Goal: Task Accomplishment & Management: Use online tool/utility

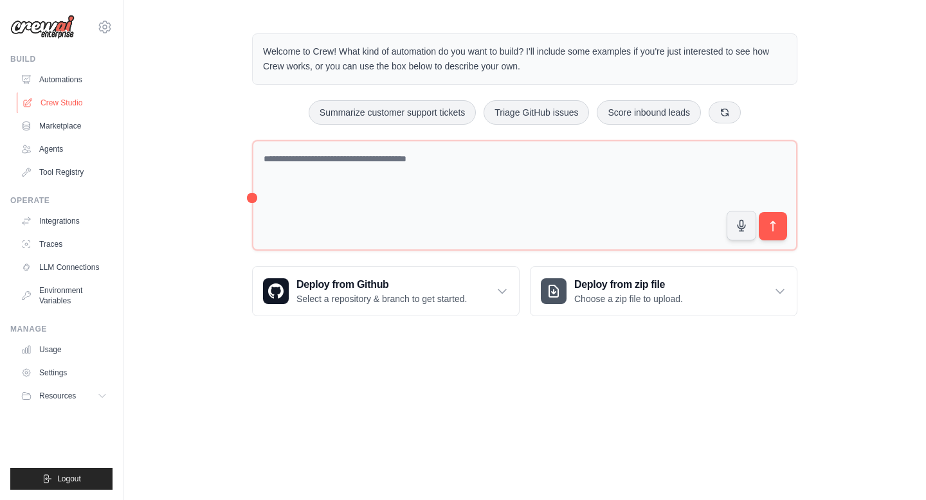
click at [68, 101] on link "Crew Studio" at bounding box center [65, 103] width 97 height 21
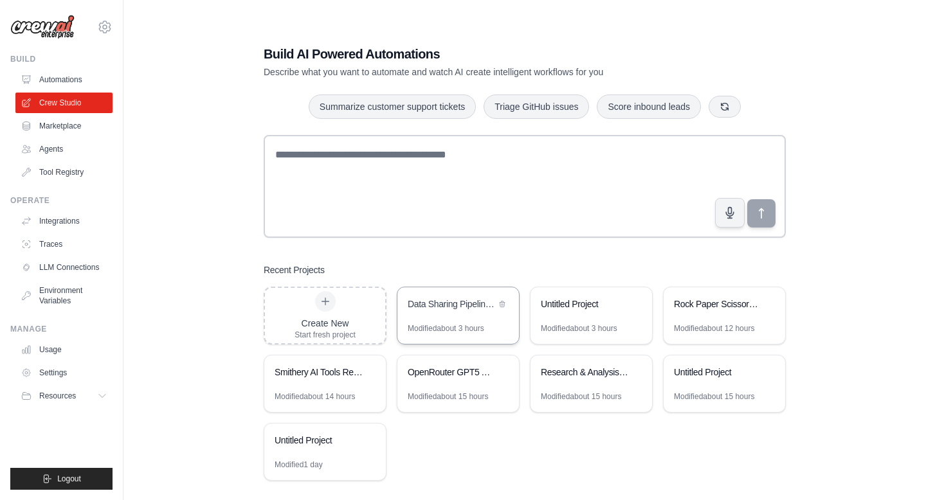
click at [465, 307] on div "Data Sharing Pipeline Demo" at bounding box center [452, 304] width 88 height 13
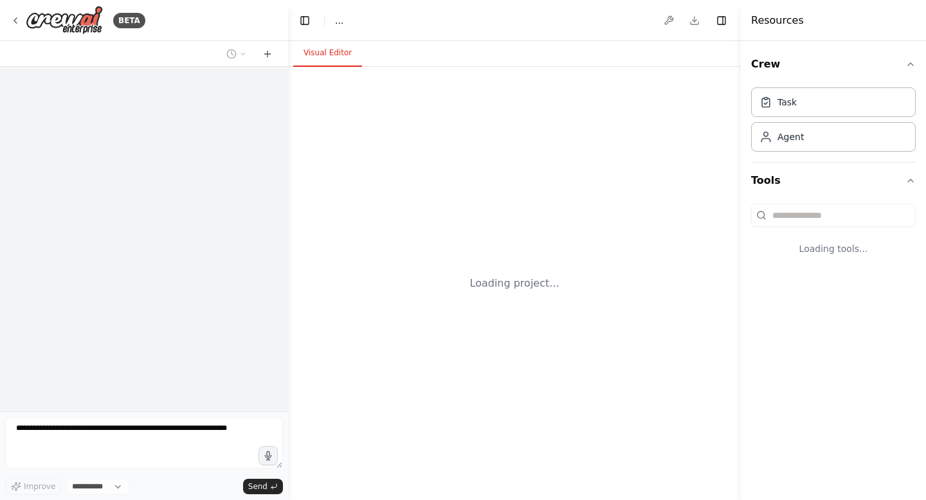
select select "****"
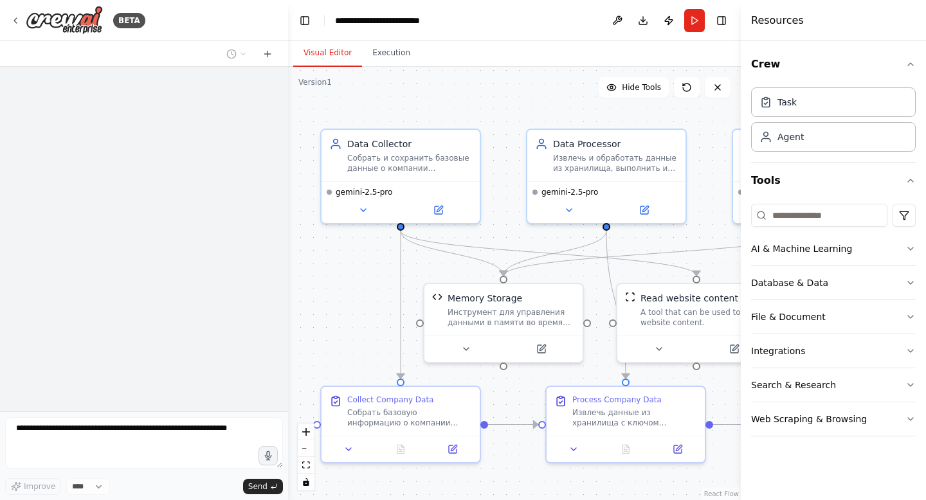
drag, startPoint x: 580, startPoint y: 240, endPoint x: 541, endPoint y: 232, distance: 39.5
click at [541, 232] on div ".deletable-edge-delete-btn { width: 20px; height: 20px; border: 0px solid #ffff…" at bounding box center [514, 283] width 453 height 433
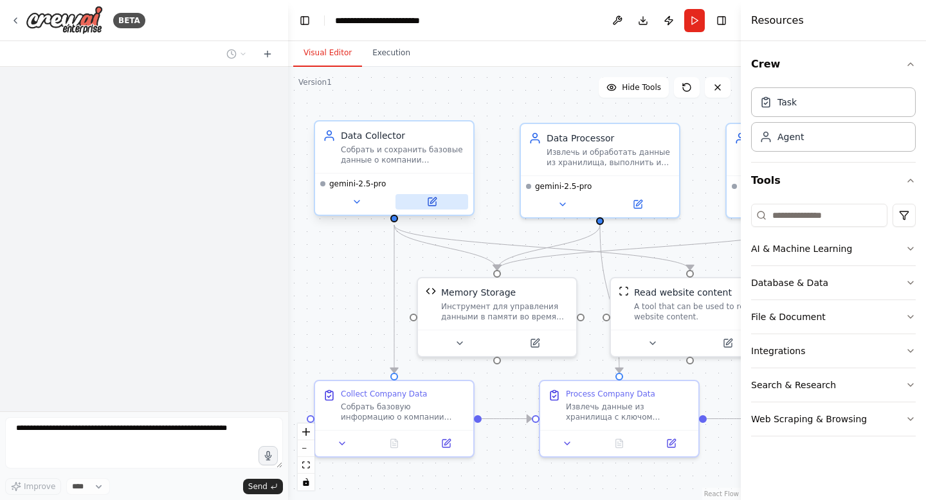
click at [437, 200] on button at bounding box center [431, 201] width 73 height 15
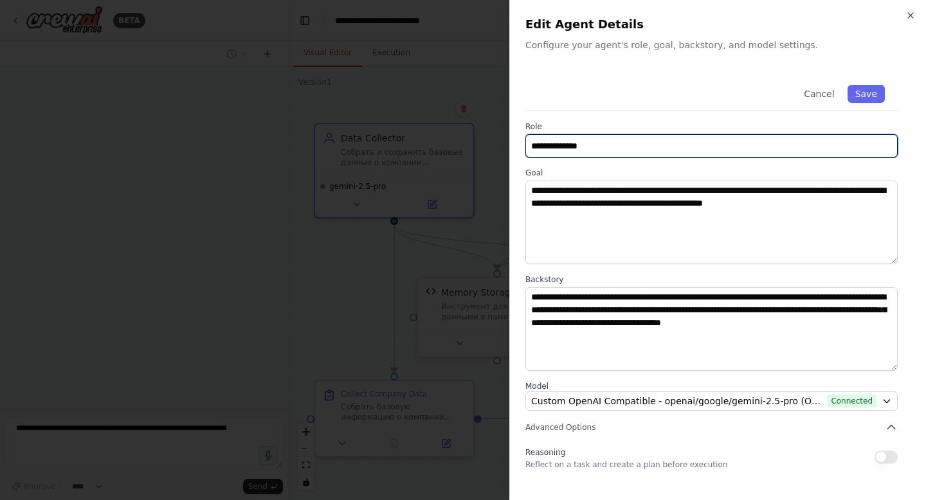
click at [572, 138] on input "**********" at bounding box center [711, 145] width 372 height 23
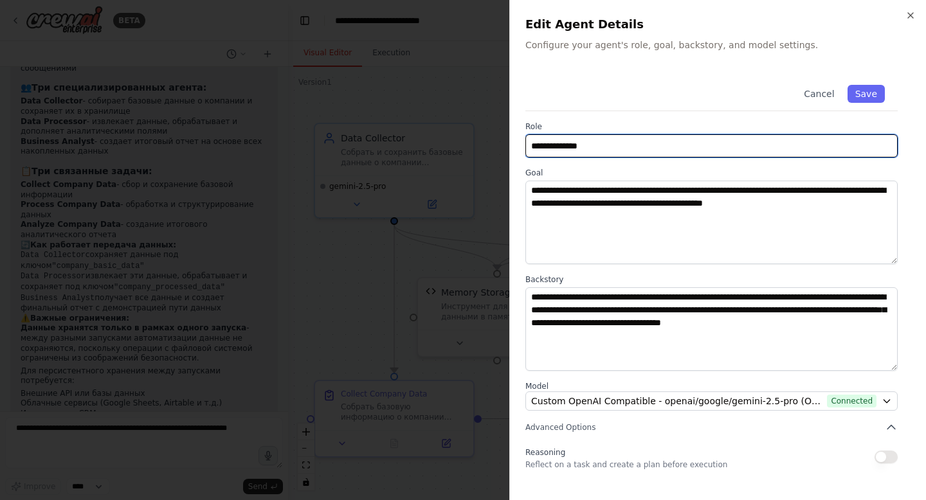
drag, startPoint x: 617, startPoint y: 141, endPoint x: 487, endPoint y: 141, distance: 130.5
click at [487, 141] on body "BETA Hello! I'm the CrewAI assistant. What kind of automation do you want to bu…" at bounding box center [463, 250] width 926 height 500
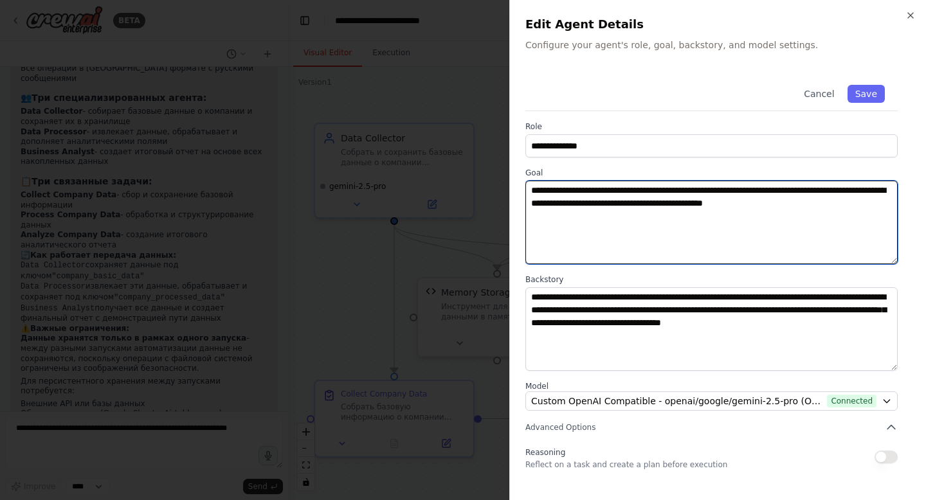
drag, startPoint x: 687, startPoint y: 215, endPoint x: 460, endPoint y: 170, distance: 231.3
click at [460, 170] on body "BETA Hello! I'm the CrewAI assistant. What kind of automation do you want to bu…" at bounding box center [463, 250] width 926 height 500
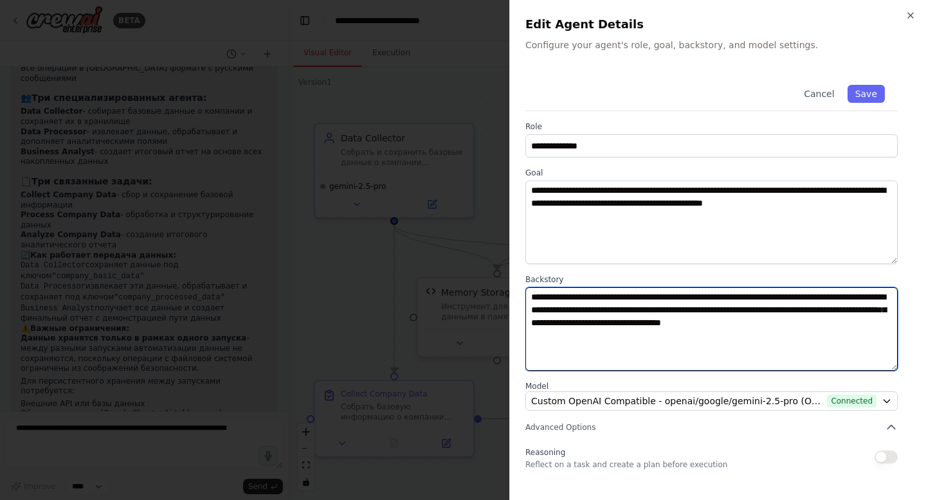
drag, startPoint x: 815, startPoint y: 338, endPoint x: 502, endPoint y: 276, distance: 319.2
click at [502, 276] on body "BETA Hello! I'm the CrewAI assistant. What kind of automation do you want to bu…" at bounding box center [463, 250] width 926 height 500
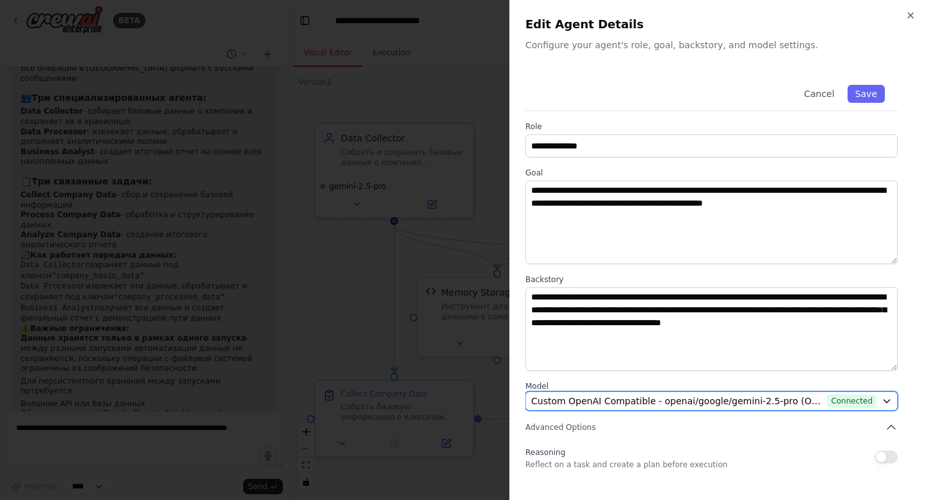
click at [628, 397] on span "Custom OpenAI Compatible - openai/google/gemini-2.5-pro (Openrouter API)" at bounding box center [676, 401] width 291 height 13
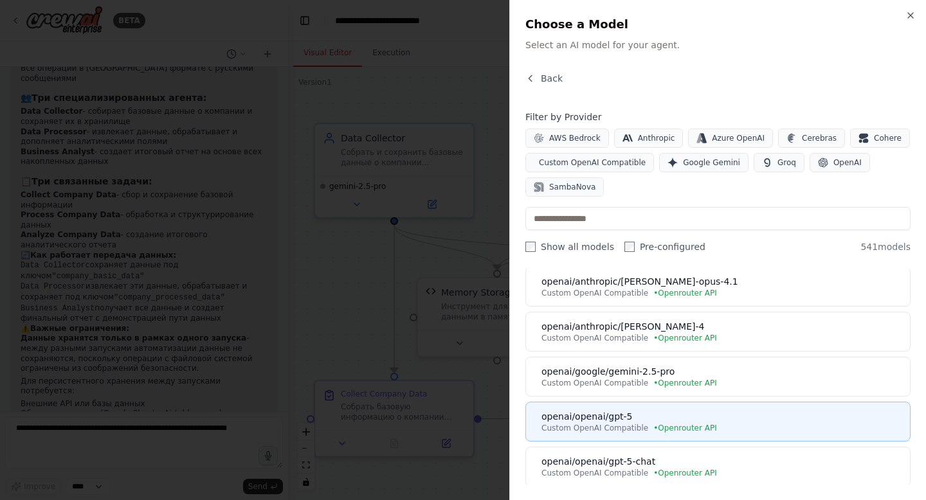
scroll to position [0, 0]
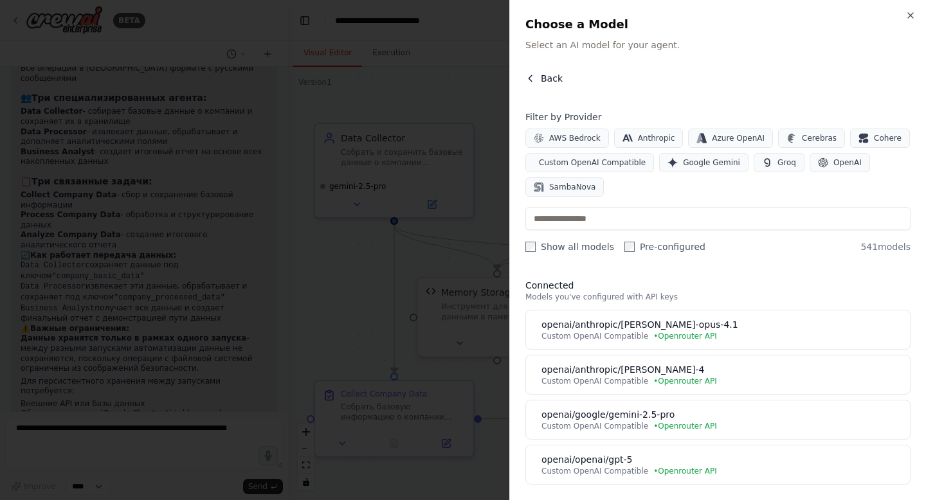
click at [554, 75] on span "Back" at bounding box center [552, 78] width 22 height 13
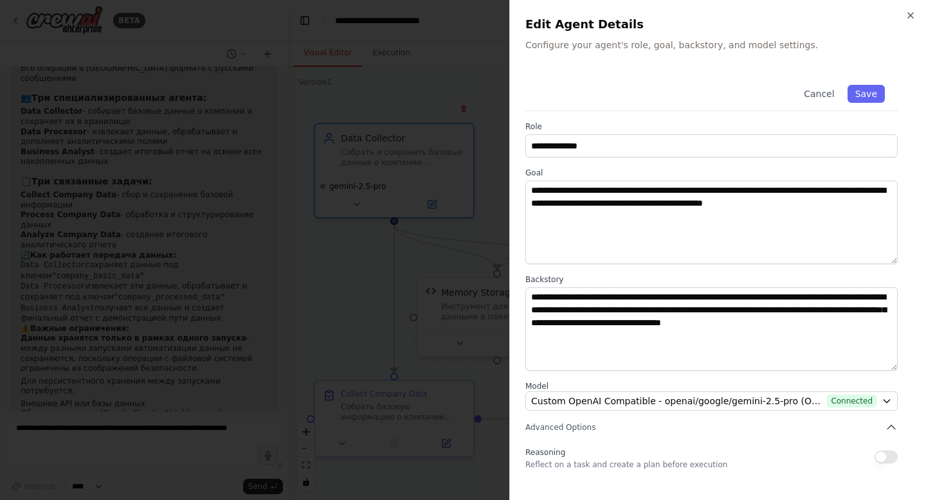
click at [390, 220] on div at bounding box center [463, 250] width 926 height 500
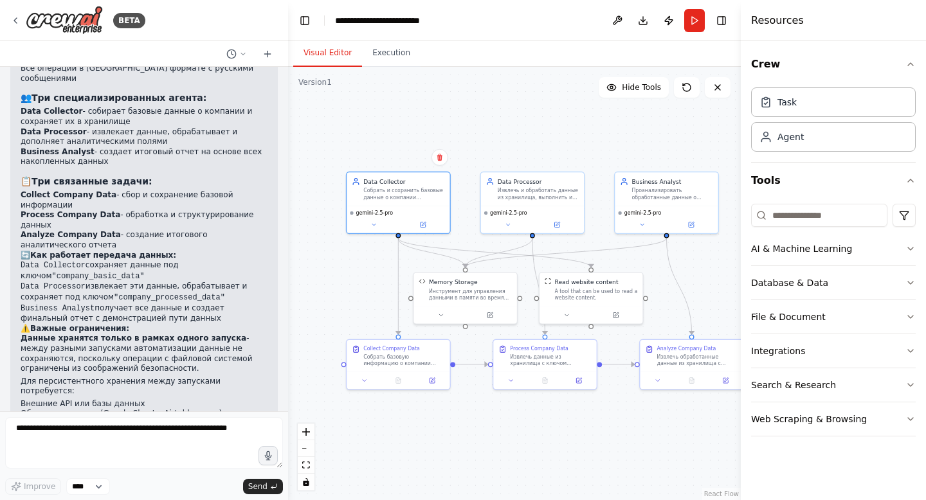
drag, startPoint x: 602, startPoint y: 239, endPoint x: 552, endPoint y: 242, distance: 50.9
click at [553, 240] on div ".deletable-edge-delete-btn { width: 20px; height: 20px; border: 0px solid #ffff…" at bounding box center [514, 283] width 453 height 433
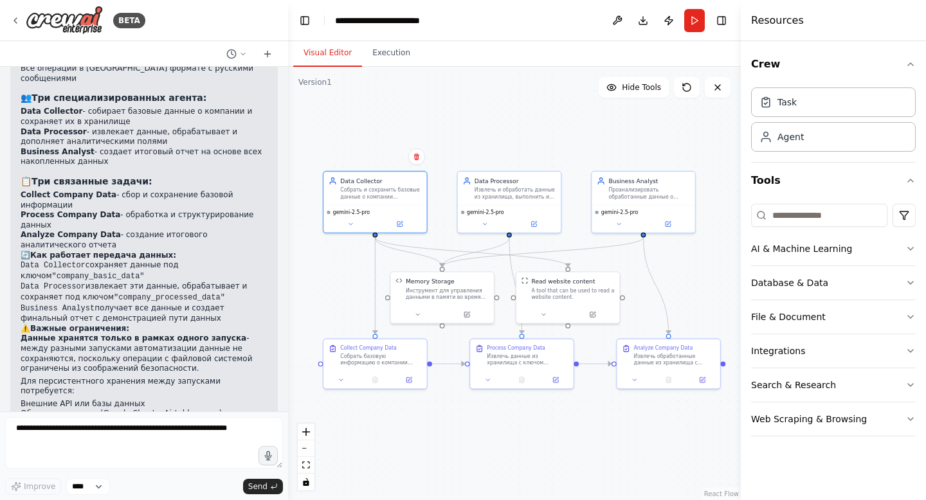
drag, startPoint x: 647, startPoint y: 257, endPoint x: 632, endPoint y: 255, distance: 14.8
click at [632, 255] on div ".deletable-edge-delete-btn { width: 20px; height: 20px; border: 0px solid #ffff…" at bounding box center [514, 283] width 453 height 433
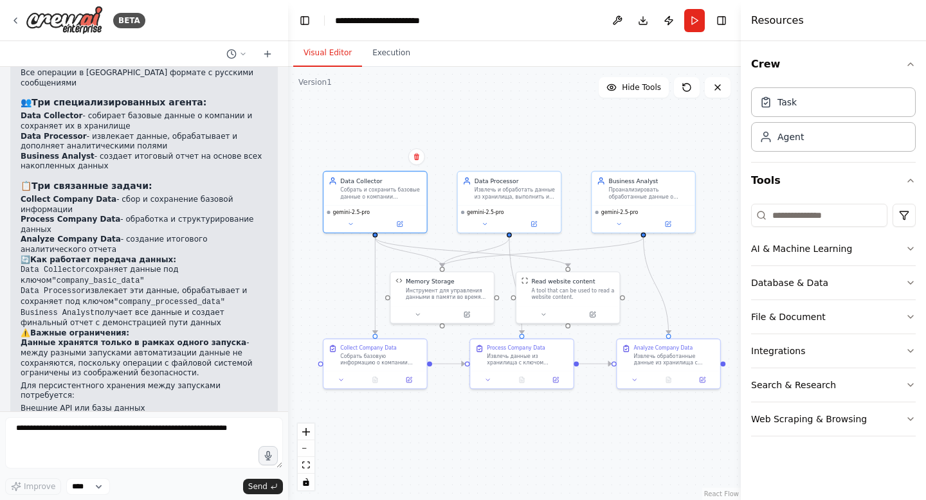
scroll to position [1980, 0]
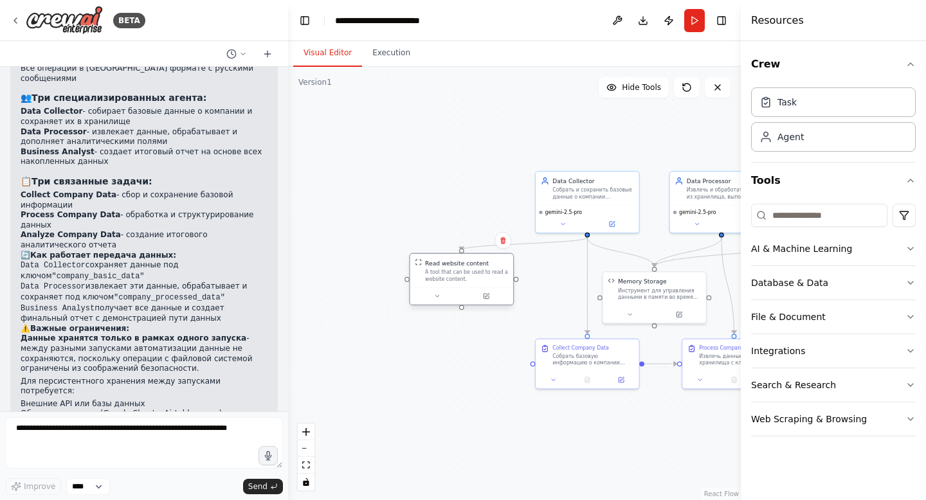
drag, startPoint x: 530, startPoint y: 289, endPoint x: 422, endPoint y: 274, distance: 109.8
click at [422, 273] on div "Read website content A tool that can be used to read a website content." at bounding box center [461, 271] width 93 height 24
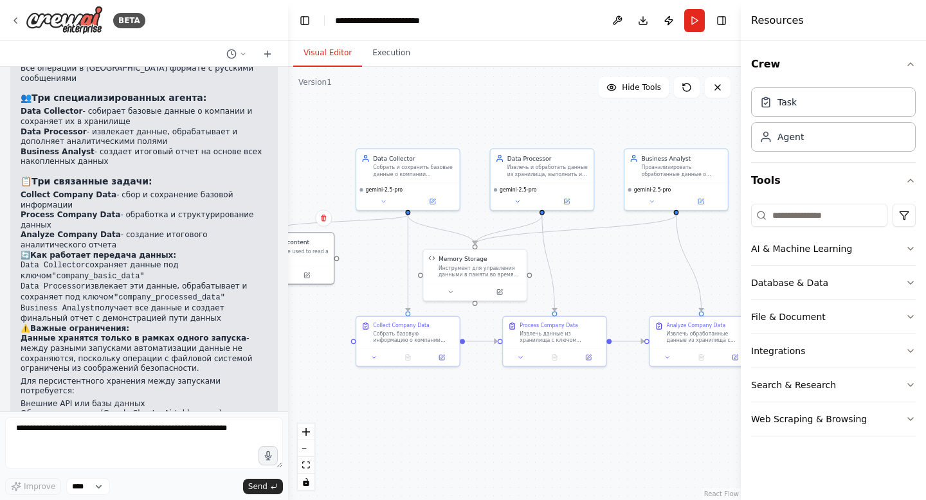
drag, startPoint x: 560, startPoint y: 280, endPoint x: 398, endPoint y: 258, distance: 163.5
click at [398, 258] on div ".deletable-edge-delete-btn { width: 20px; height: 20px; border: 0px solid #ffff…" at bounding box center [514, 283] width 453 height 433
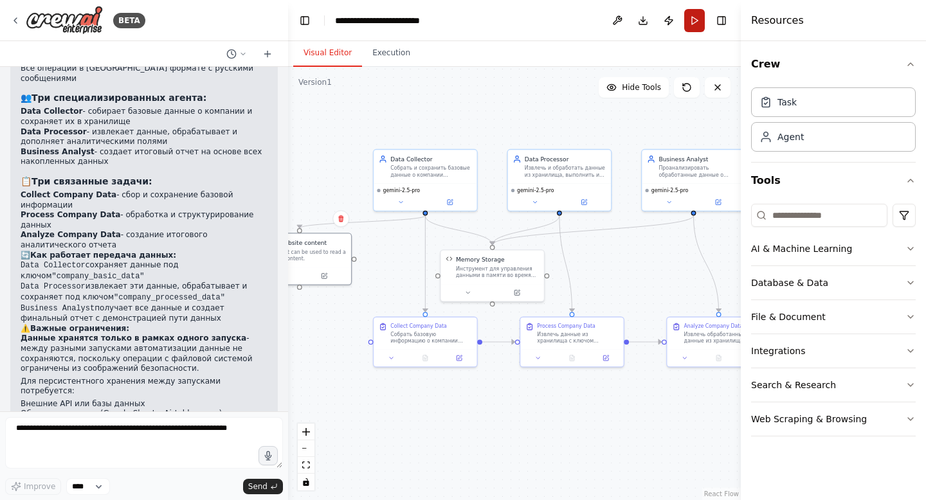
click at [693, 17] on button "Run" at bounding box center [694, 20] width 21 height 23
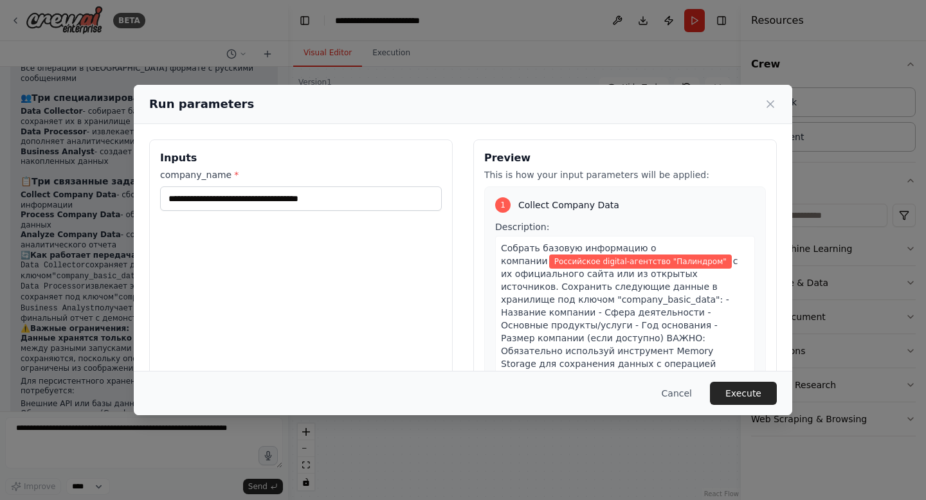
click at [162, 175] on label "company_name *" at bounding box center [301, 174] width 282 height 13
click at [162, 186] on input "**********" at bounding box center [301, 198] width 282 height 24
drag, startPoint x: 162, startPoint y: 175, endPoint x: 242, endPoint y: 174, distance: 80.4
click at [242, 175] on label "company_name *" at bounding box center [301, 174] width 282 height 13
click at [242, 186] on input "**********" at bounding box center [301, 198] width 282 height 24
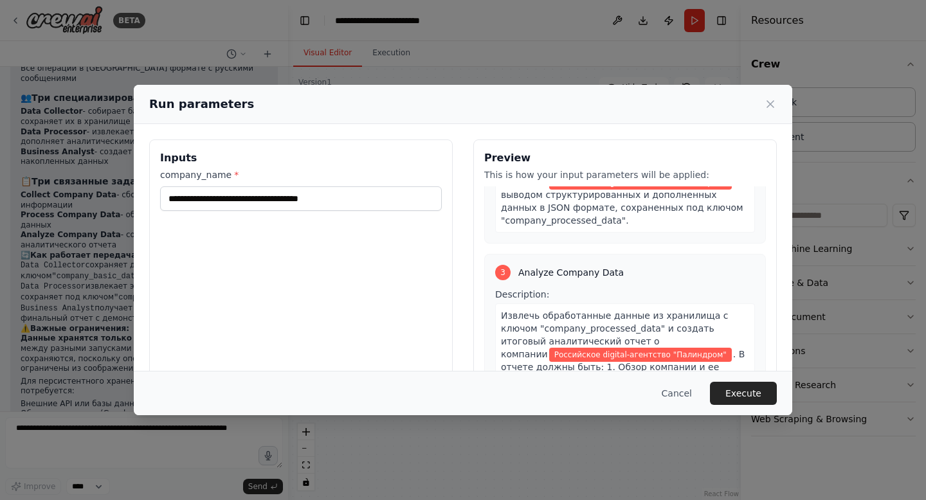
scroll to position [592, 0]
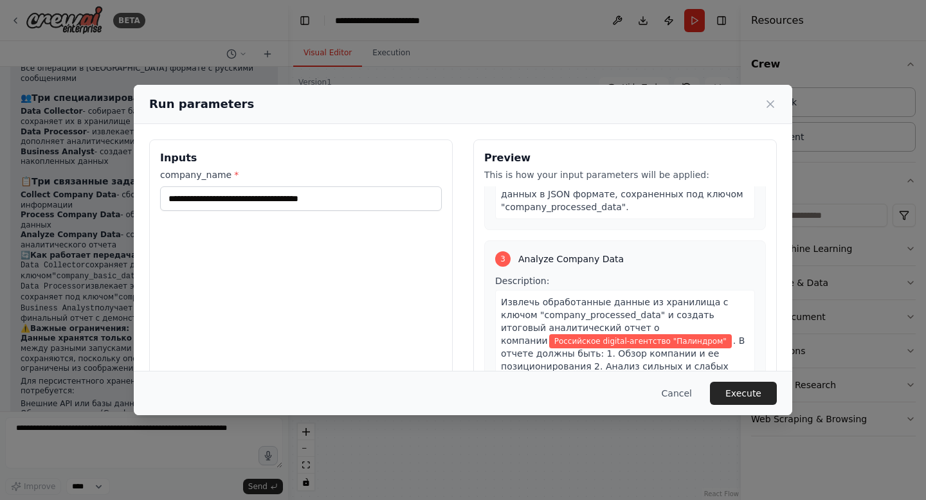
click at [662, 334] on span "Российское digital-агентство "Палиндром"" at bounding box center [640, 341] width 183 height 14
drag, startPoint x: 662, startPoint y: 280, endPoint x: 570, endPoint y: 287, distance: 91.5
click at [570, 334] on span "Российское digital-агентство "Палиндром"" at bounding box center [640, 341] width 183 height 14
drag, startPoint x: 388, startPoint y: 202, endPoint x: 164, endPoint y: 197, distance: 223.8
click at [164, 197] on input "**********" at bounding box center [301, 198] width 282 height 24
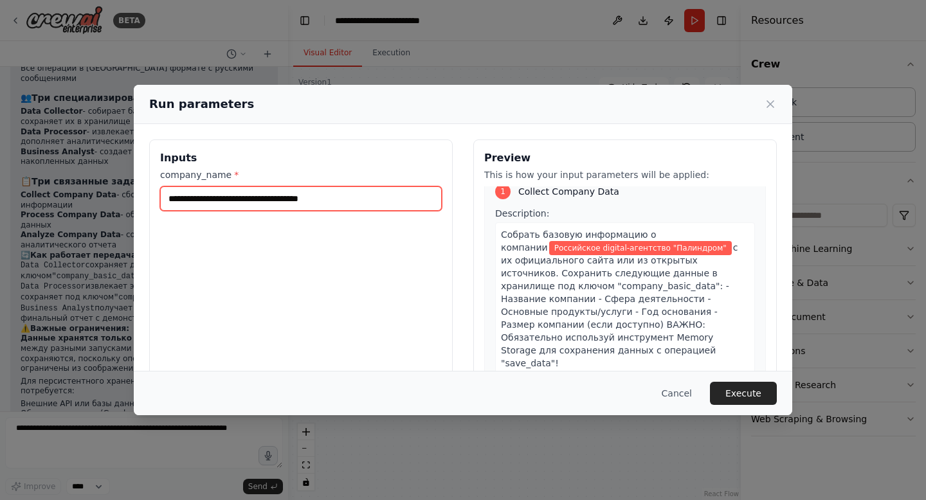
scroll to position [0, 0]
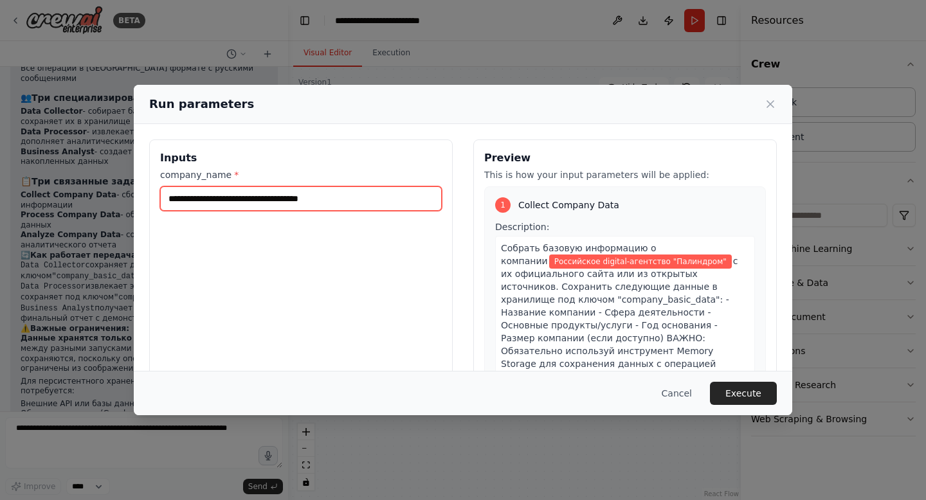
click at [293, 192] on input "**********" at bounding box center [301, 198] width 282 height 24
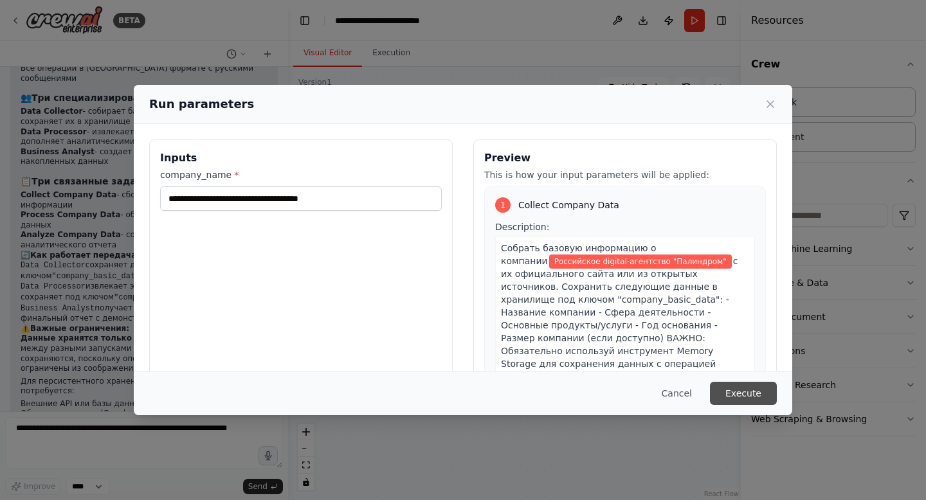
click at [759, 392] on button "Execute" at bounding box center [743, 393] width 67 height 23
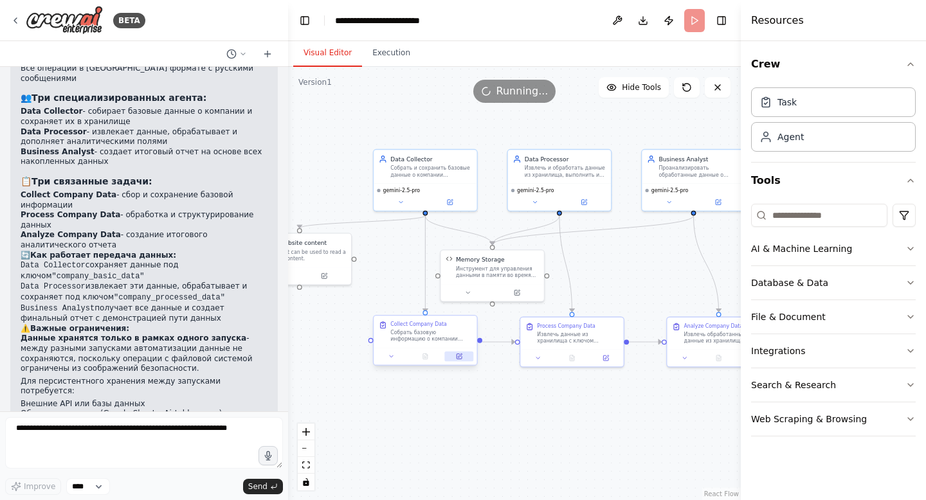
click at [460, 358] on icon at bounding box center [459, 356] width 5 height 5
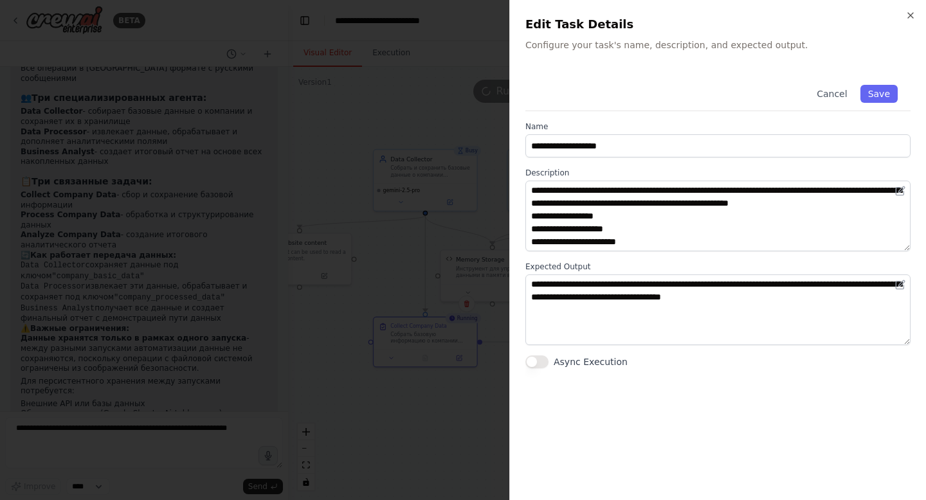
click at [421, 437] on div at bounding box center [463, 250] width 926 height 500
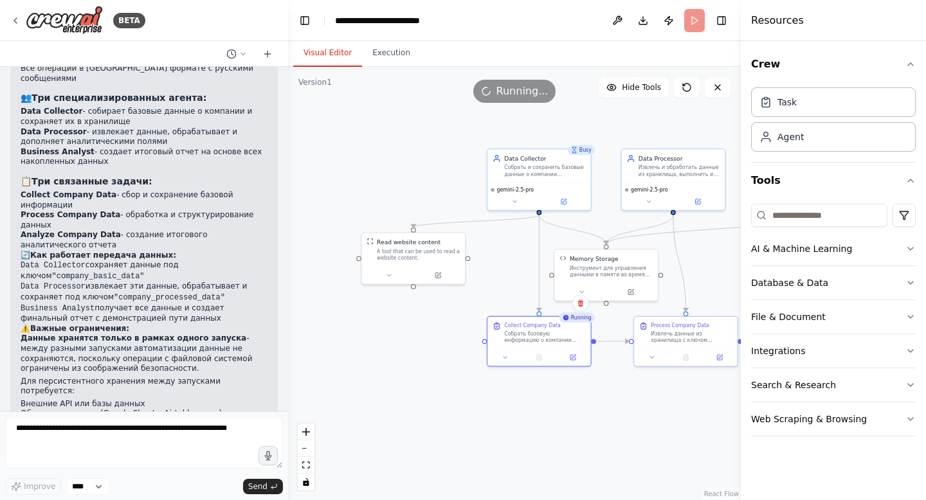
drag, startPoint x: 386, startPoint y: 271, endPoint x: 500, endPoint y: 270, distance: 113.8
click at [500, 270] on div ".deletable-edge-delete-btn { width: 20px; height: 20px; border: 0px solid #ffff…" at bounding box center [514, 283] width 453 height 433
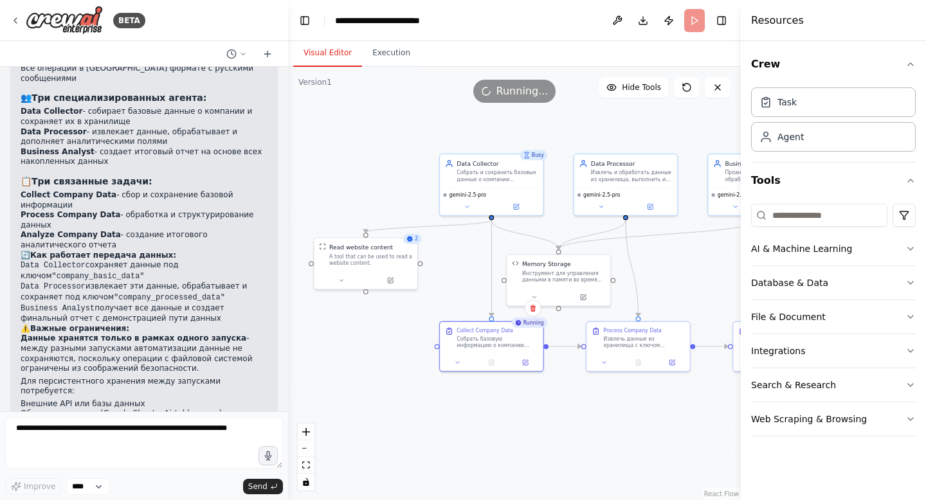
drag, startPoint x: 474, startPoint y: 141, endPoint x: 426, endPoint y: 147, distance: 48.5
click at [426, 147] on div ".deletable-edge-delete-btn { width: 20px; height: 20px; border: 0px solid #ffff…" at bounding box center [514, 283] width 453 height 433
click at [400, 154] on div ".deletable-edge-delete-btn { width: 20px; height: 20px; border: 0px solid #ffff…" at bounding box center [514, 283] width 453 height 433
click at [491, 362] on icon at bounding box center [491, 361] width 5 height 6
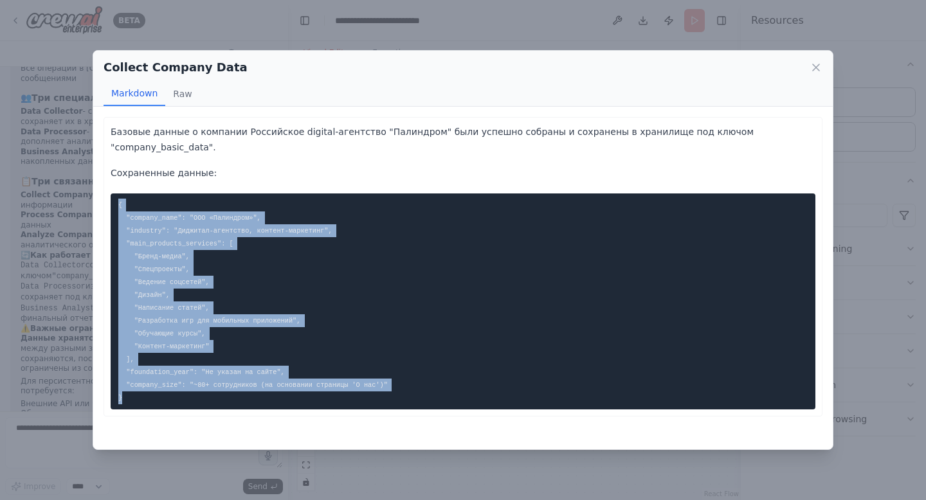
drag, startPoint x: 419, startPoint y: 382, endPoint x: 102, endPoint y: 185, distance: 372.9
click at [102, 185] on div "Базовые данные о компании Российское digital-агентство "Палиндром" были успешно…" at bounding box center [462, 278] width 739 height 343
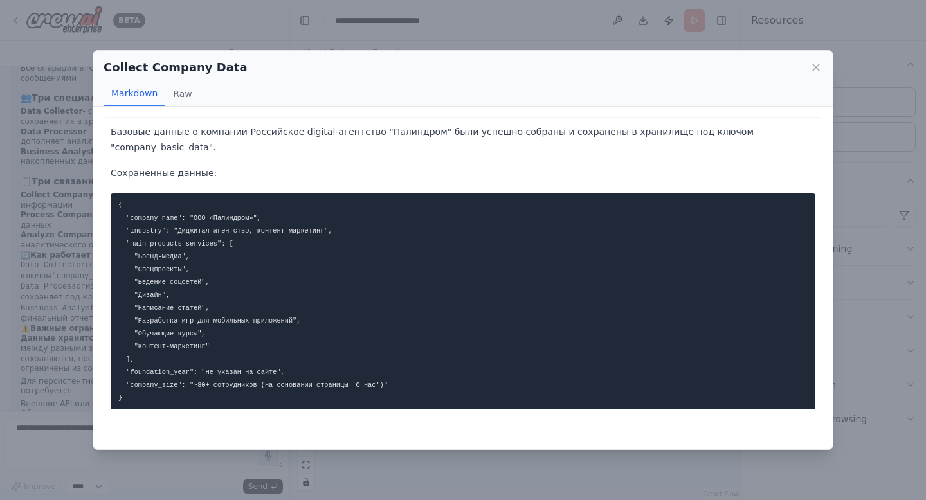
click at [444, 36] on div "Collect Company Data Markdown Raw Базовые данные о компании Российское digital-…" at bounding box center [463, 250] width 926 height 500
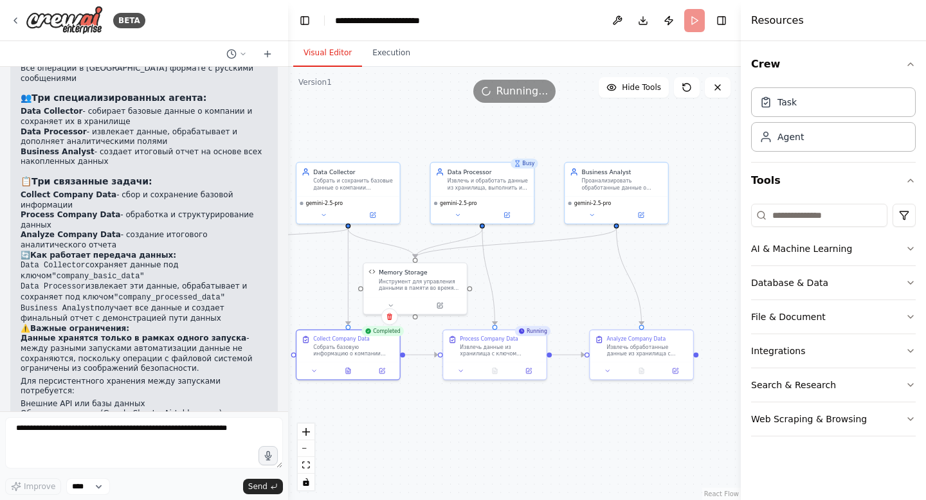
drag, startPoint x: 570, startPoint y: 408, endPoint x: 421, endPoint y: 417, distance: 149.4
click at [421, 417] on div ".deletable-edge-delete-btn { width: 20px; height: 20px; border: 0px solid #ffff…" at bounding box center [514, 283] width 453 height 433
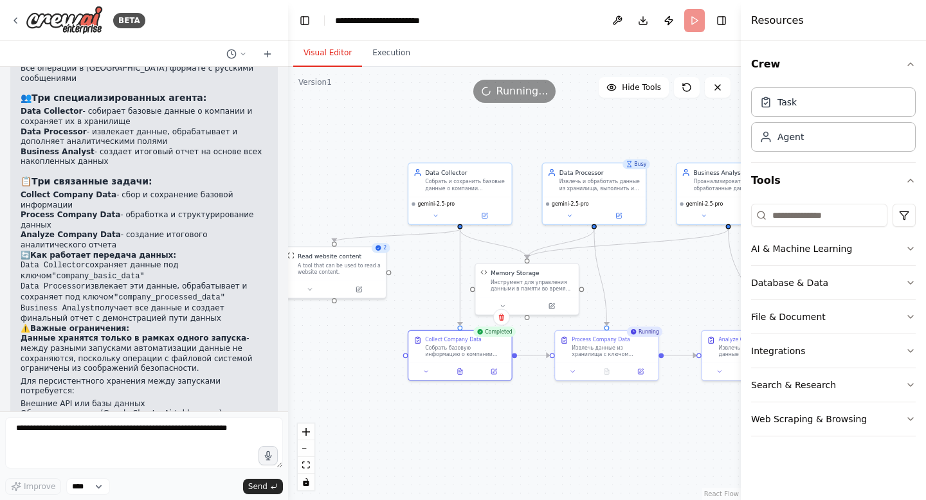
drag, startPoint x: 390, startPoint y: 230, endPoint x: 509, endPoint y: 230, distance: 119.0
click at [509, 230] on div ".deletable-edge-delete-btn { width: 20px; height: 20px; border: 0px solid #ffff…" at bounding box center [514, 283] width 453 height 433
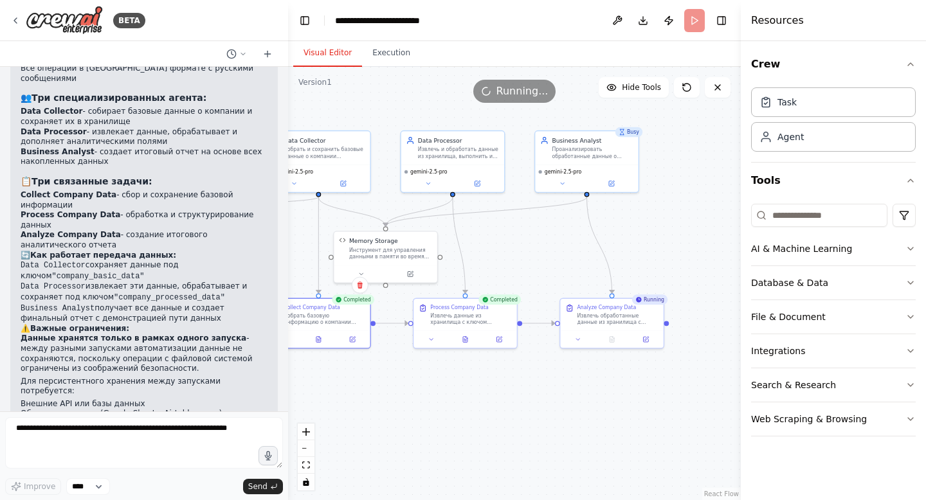
drag, startPoint x: 684, startPoint y: 283, endPoint x: 542, endPoint y: 251, distance: 145.7
click at [542, 251] on div ".deletable-edge-delete-btn { width: 20px; height: 20px; border: 0px solid #ffff…" at bounding box center [514, 283] width 453 height 433
click at [503, 339] on button at bounding box center [499, 338] width 29 height 10
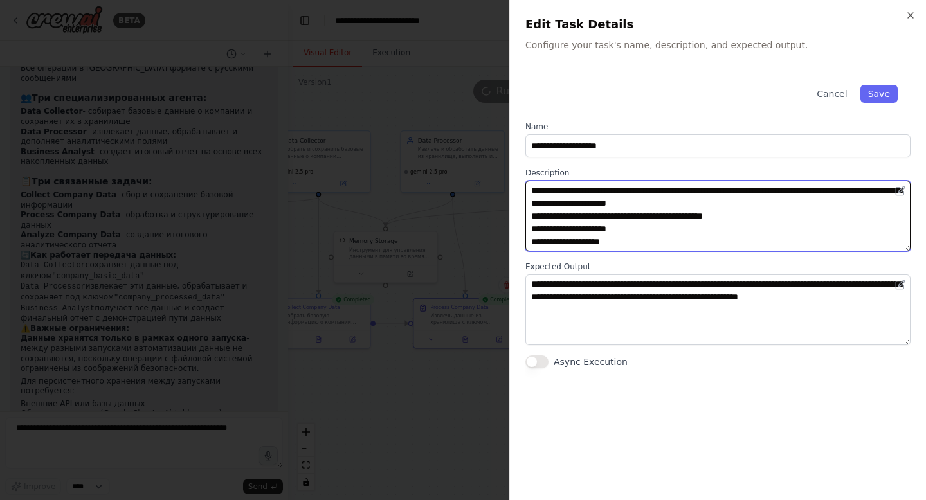
click at [671, 222] on textarea "**********" at bounding box center [717, 216] width 385 height 71
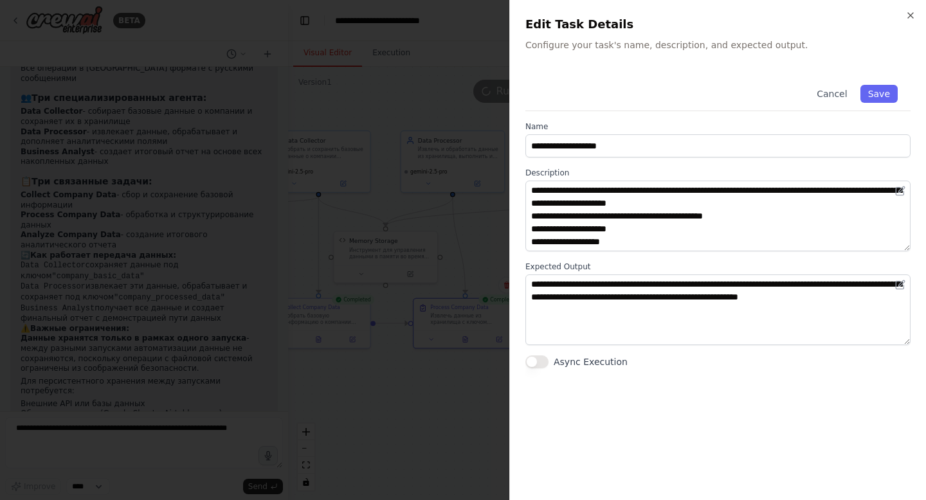
click at [494, 231] on div at bounding box center [463, 250] width 926 height 500
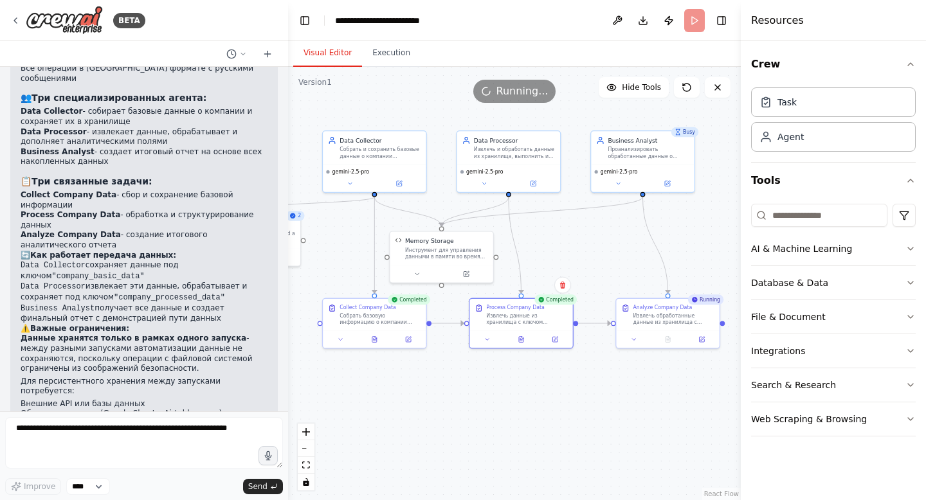
drag, startPoint x: 554, startPoint y: 246, endPoint x: 610, endPoint y: 245, distance: 55.9
click at [610, 245] on div ".deletable-edge-delete-btn { width: 20px; height: 20px; border: 0px solid #ffff…" at bounding box center [514, 283] width 453 height 433
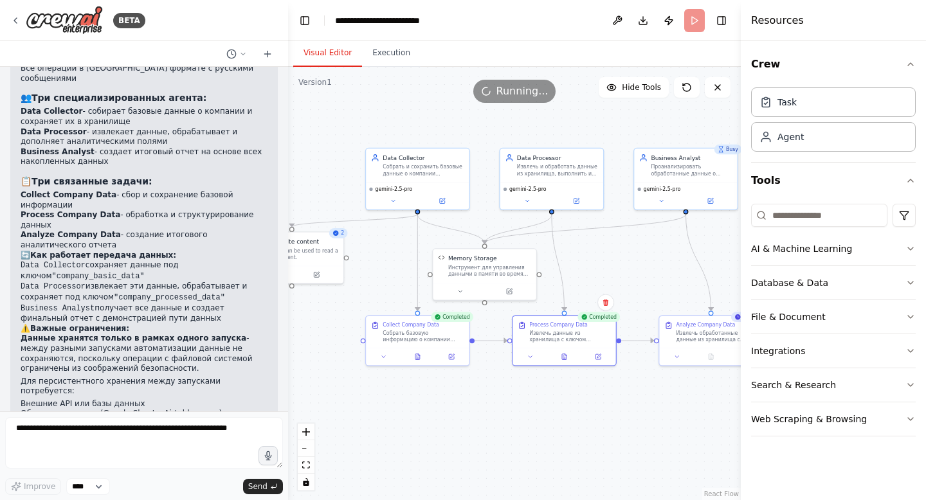
drag, startPoint x: 585, startPoint y: 239, endPoint x: 628, endPoint y: 256, distance: 46.4
click at [628, 257] on div ".deletable-edge-delete-btn { width: 20px; height: 20px; border: 0px solid #ffff…" at bounding box center [514, 283] width 453 height 433
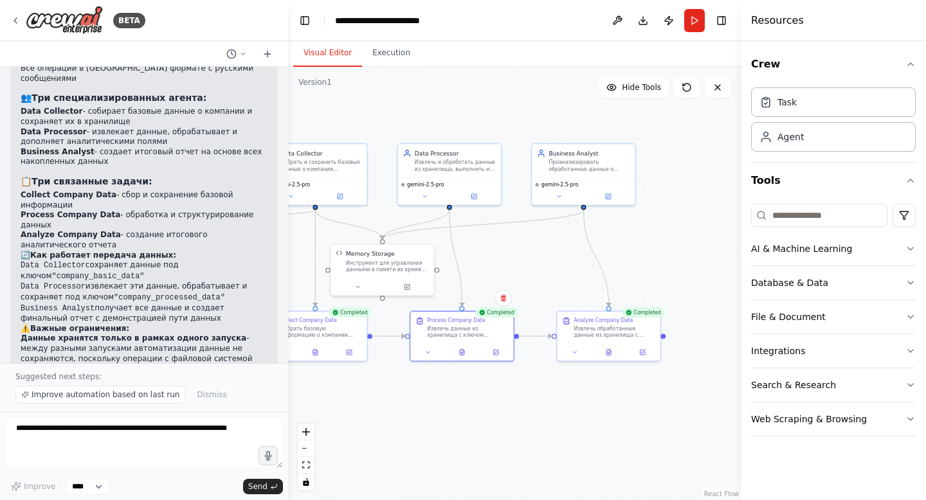
drag, startPoint x: 661, startPoint y: 267, endPoint x: 559, endPoint y: 264, distance: 102.3
click at [559, 264] on div ".deletable-edge-delete-btn { width: 20px; height: 20px; border: 0px solid #ffff…" at bounding box center [514, 283] width 453 height 433
click at [613, 352] on button at bounding box center [608, 352] width 35 height 10
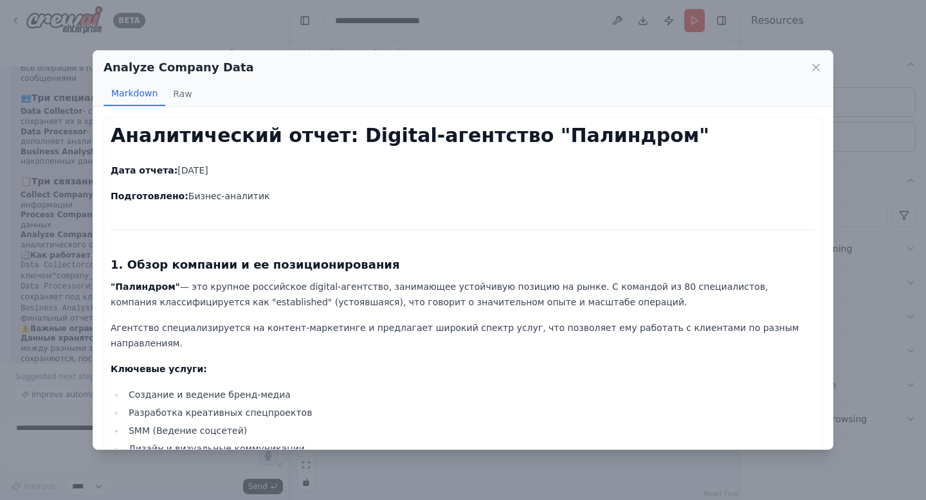
click at [353, 132] on h1 "Аналитический отчет: Digital-агентство "Палиндром"" at bounding box center [463, 135] width 705 height 23
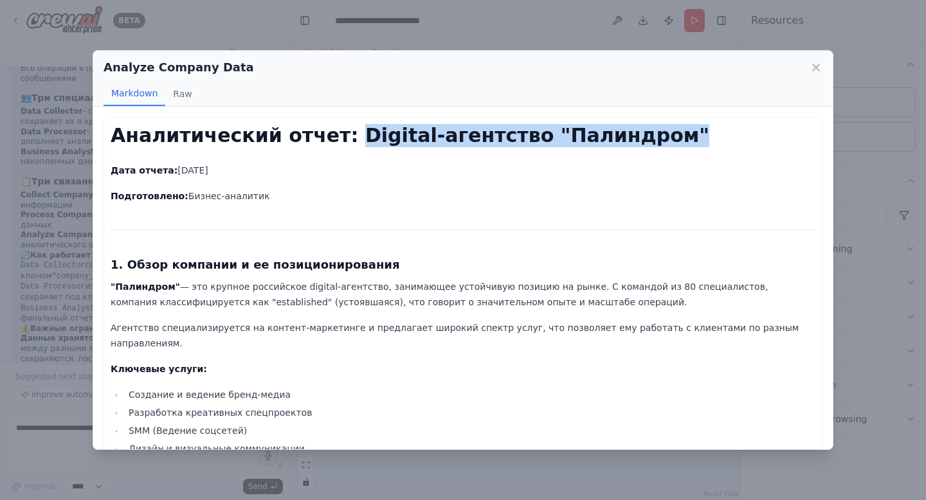
drag, startPoint x: 353, startPoint y: 132, endPoint x: 660, endPoint y: 138, distance: 306.8
click at [660, 138] on h1 "Аналитический отчет: Digital-агентство "Палиндром"" at bounding box center [463, 135] width 705 height 23
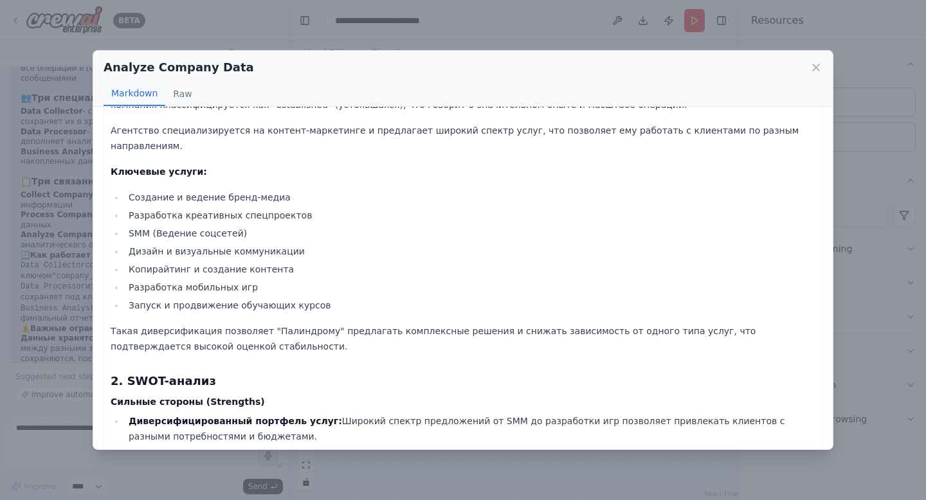
scroll to position [213, 0]
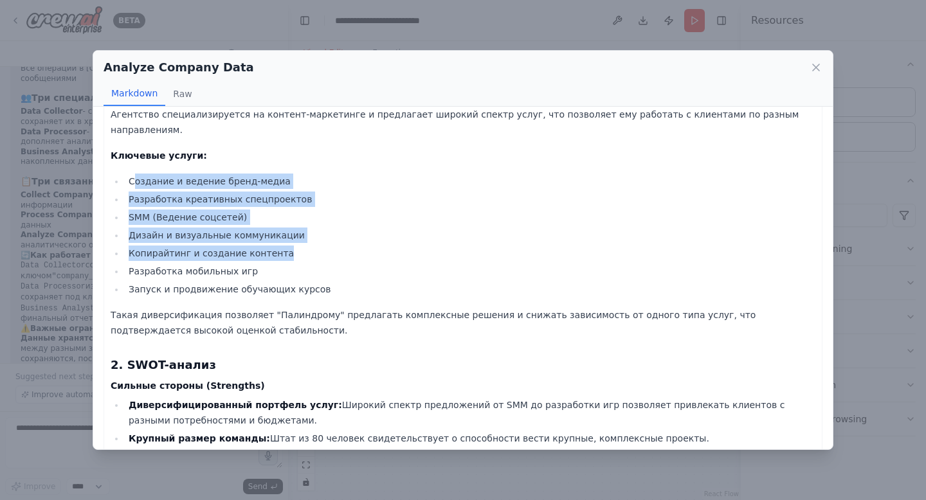
drag, startPoint x: 131, startPoint y: 169, endPoint x: 307, endPoint y: 239, distance: 189.4
click at [307, 239] on ul "Создание и ведение бренд-медиа Разработка креативных спецпроектов SMM (Ведение …" at bounding box center [463, 235] width 705 height 123
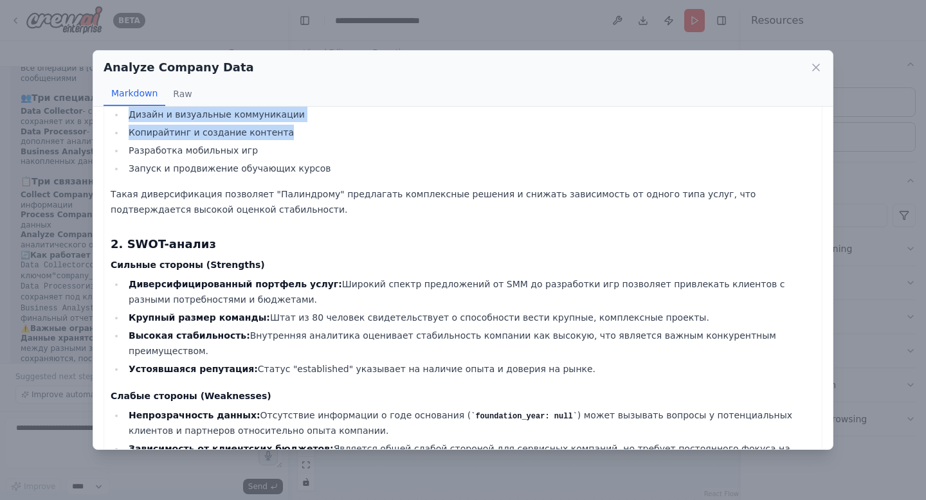
scroll to position [357, 0]
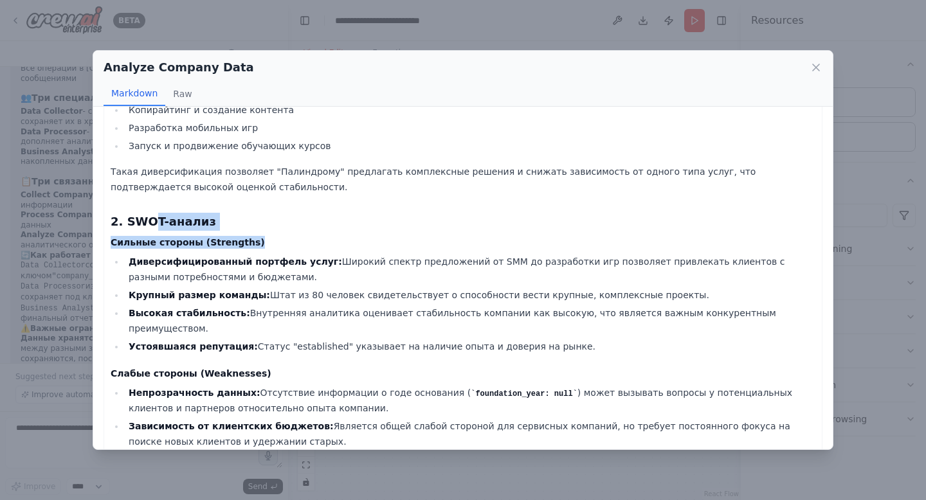
drag, startPoint x: 152, startPoint y: 198, endPoint x: 291, endPoint y: 233, distance: 143.2
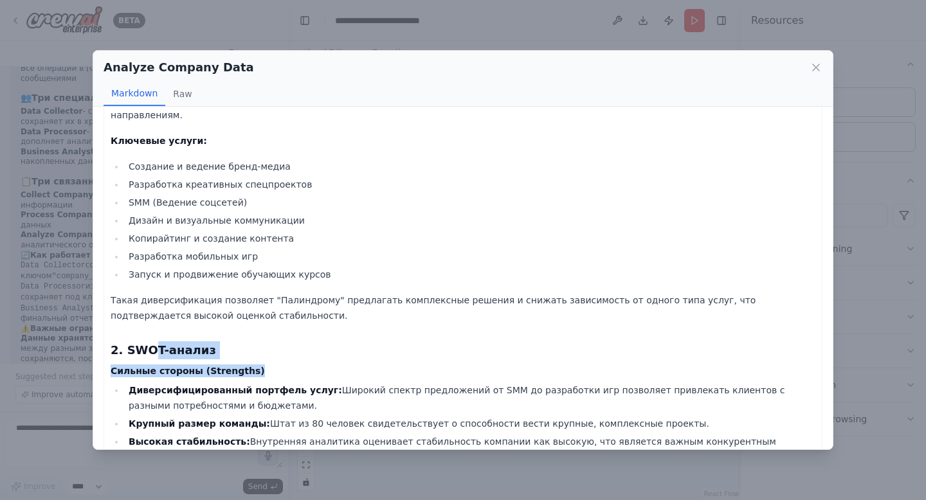
scroll to position [161, 0]
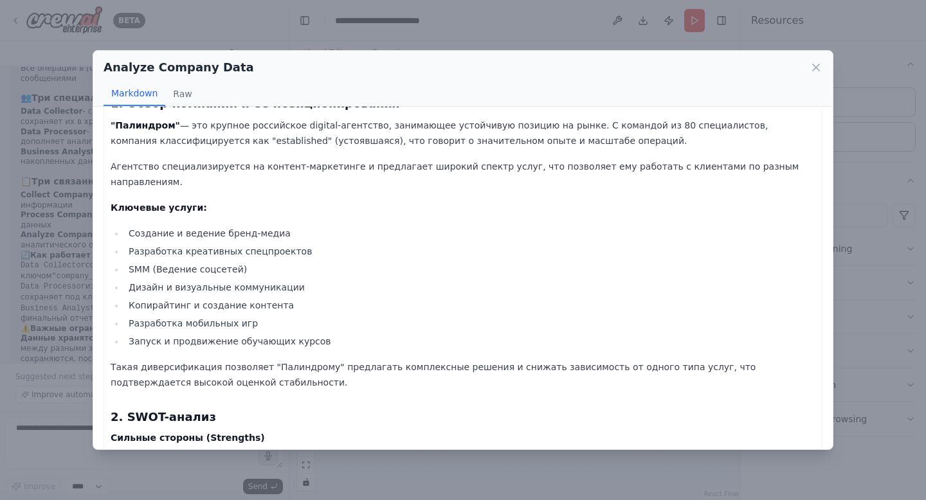
click at [720, 35] on div "Analyze Company Data Markdown Raw Аналитический отчет: Digital-агентство "Палин…" at bounding box center [463, 250] width 926 height 500
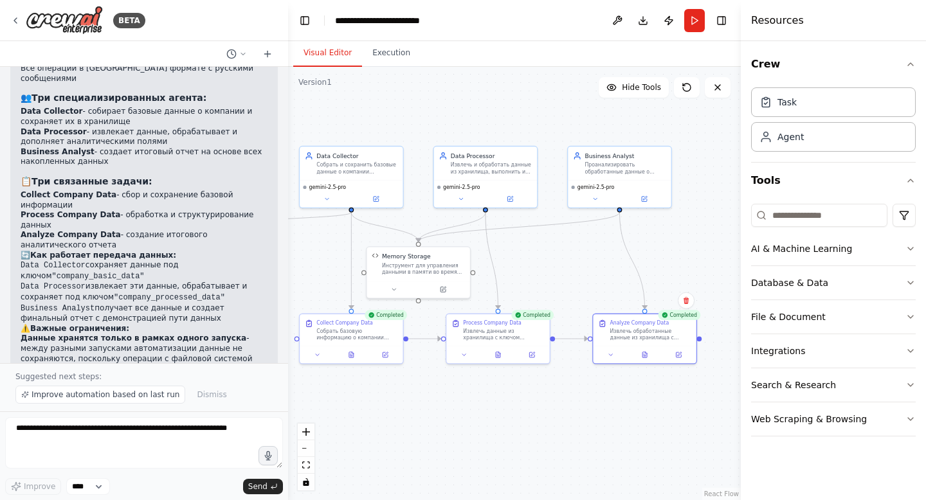
drag, startPoint x: 705, startPoint y: 138, endPoint x: 741, endPoint y: 140, distance: 36.1
click at [741, 140] on div "BETA Hello! I'm the CrewAI assistant. What kind of automation do you want to bu…" at bounding box center [463, 250] width 926 height 500
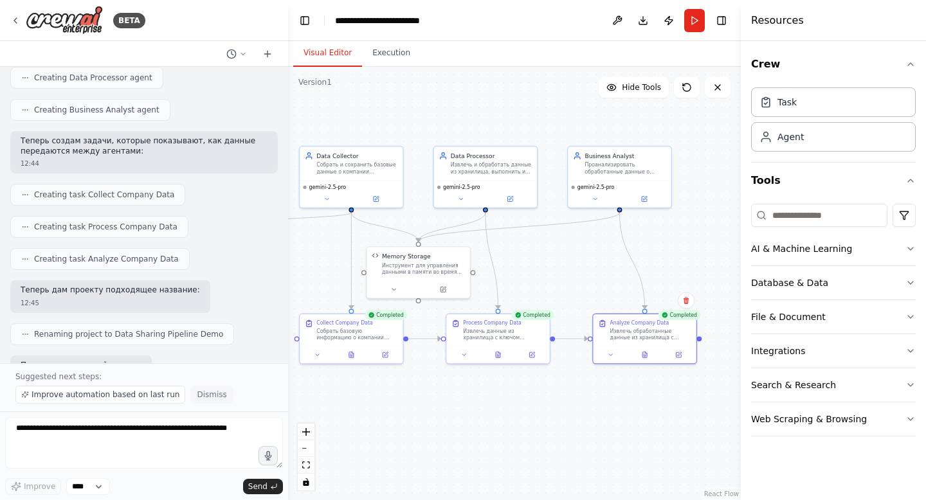
scroll to position [1658, 0]
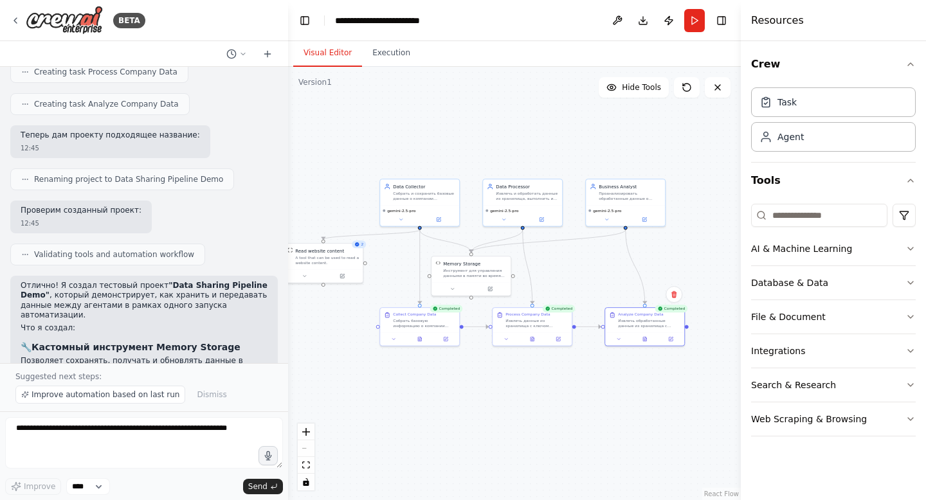
drag, startPoint x: 583, startPoint y: 285, endPoint x: 601, endPoint y: 285, distance: 18.0
click at [601, 285] on div ".deletable-edge-delete-btn { width: 20px; height: 20px; border: 0px solid #ffff…" at bounding box center [514, 283] width 453 height 433
click at [702, 26] on button "Run" at bounding box center [694, 20] width 21 height 23
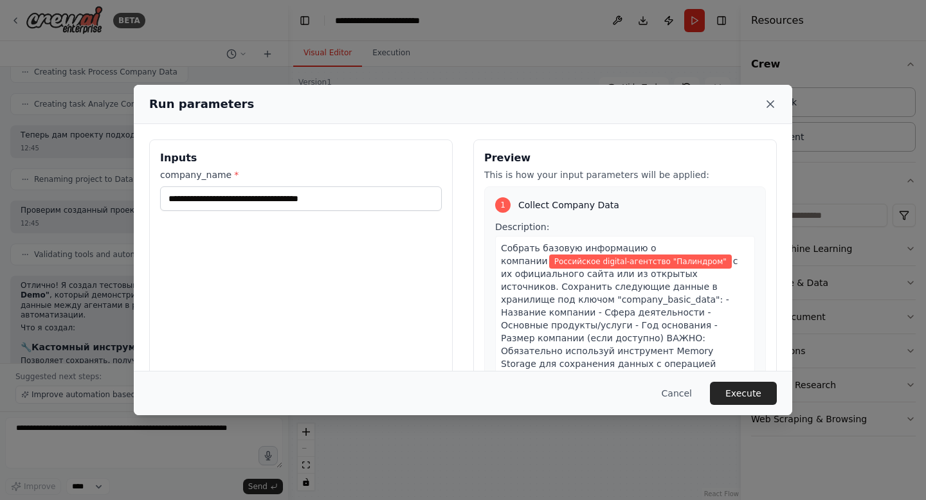
click at [772, 100] on icon at bounding box center [770, 104] width 13 height 13
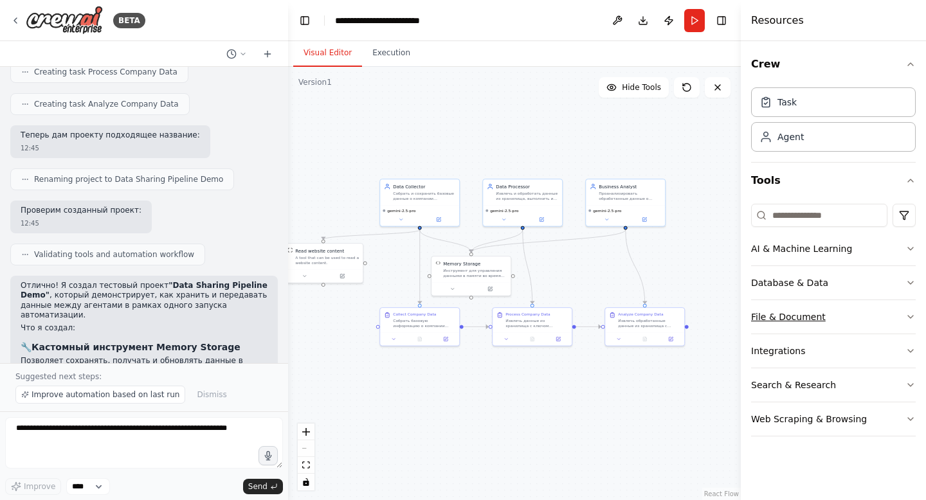
click at [814, 312] on button "File & Document" at bounding box center [833, 316] width 165 height 33
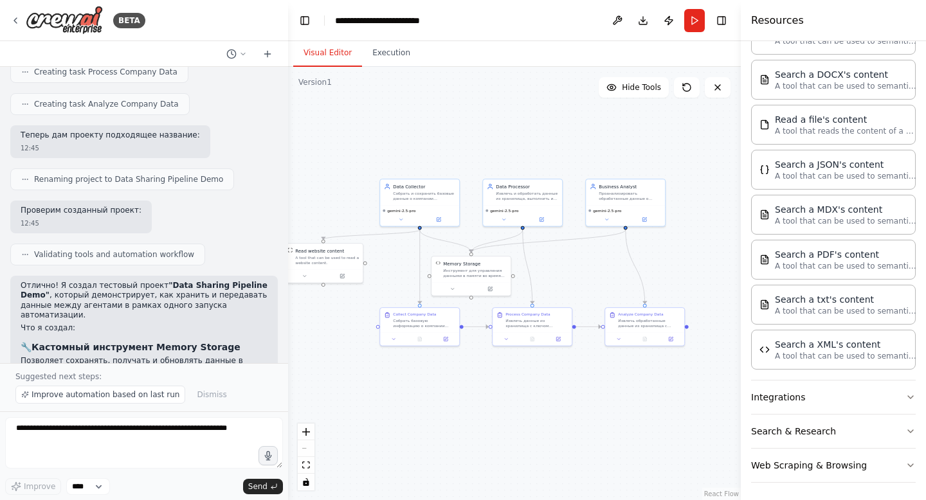
scroll to position [327, 0]
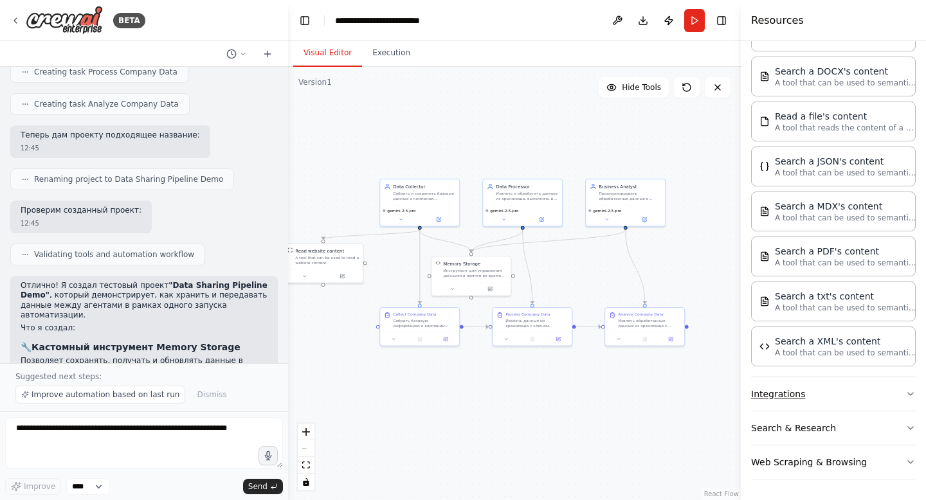
click at [797, 393] on button "Integrations" at bounding box center [833, 393] width 165 height 33
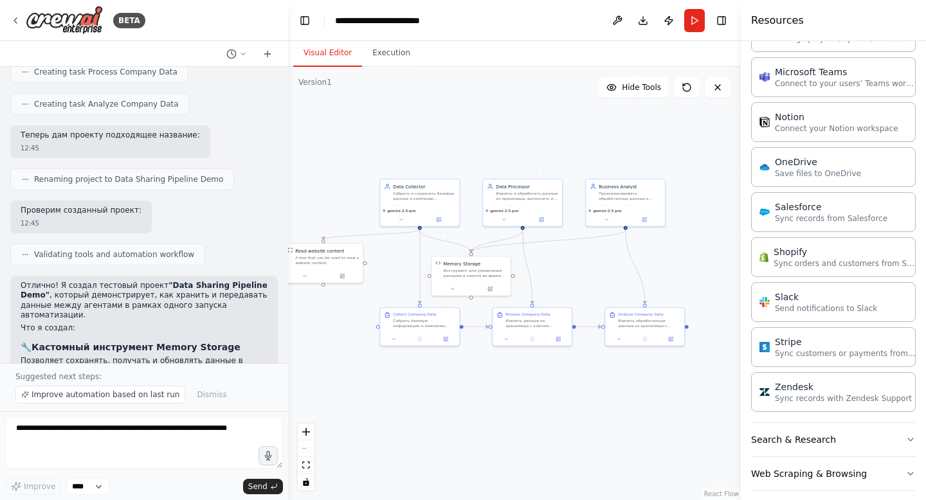
scroll to position [1238, 0]
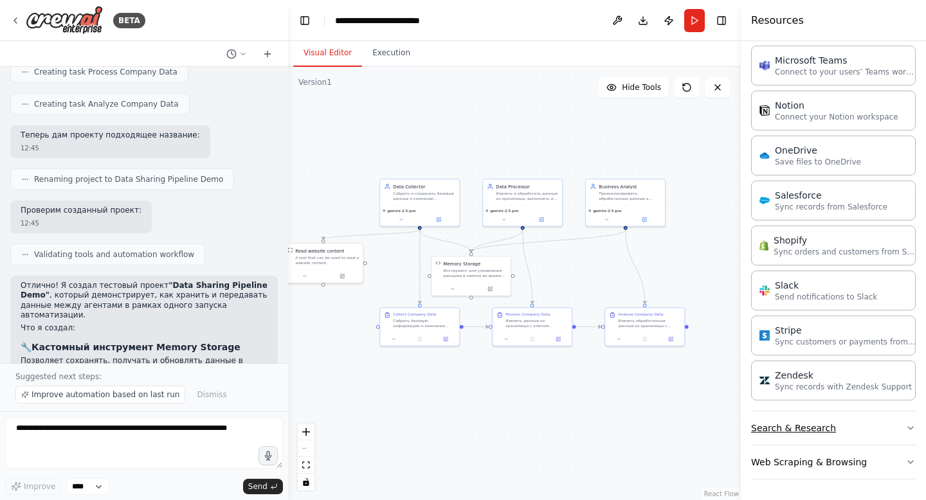
click at [811, 422] on button "Search & Research" at bounding box center [833, 428] width 165 height 33
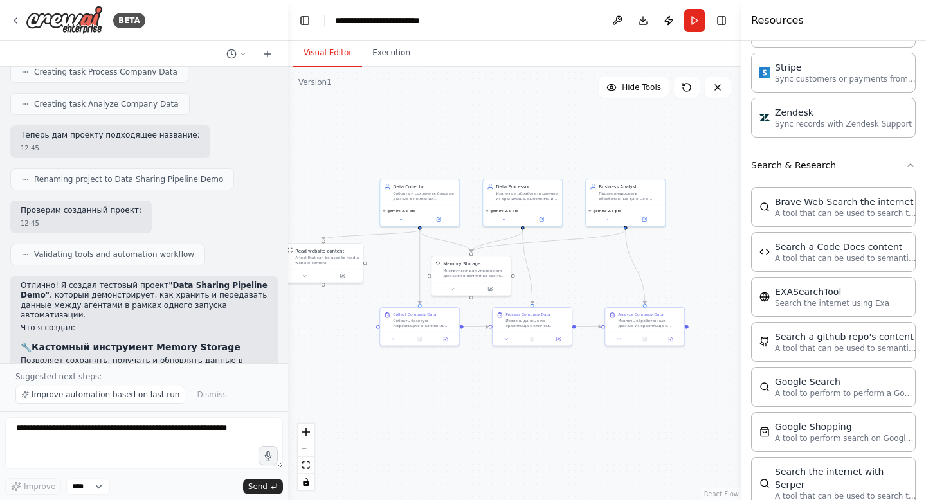
scroll to position [1425, 0]
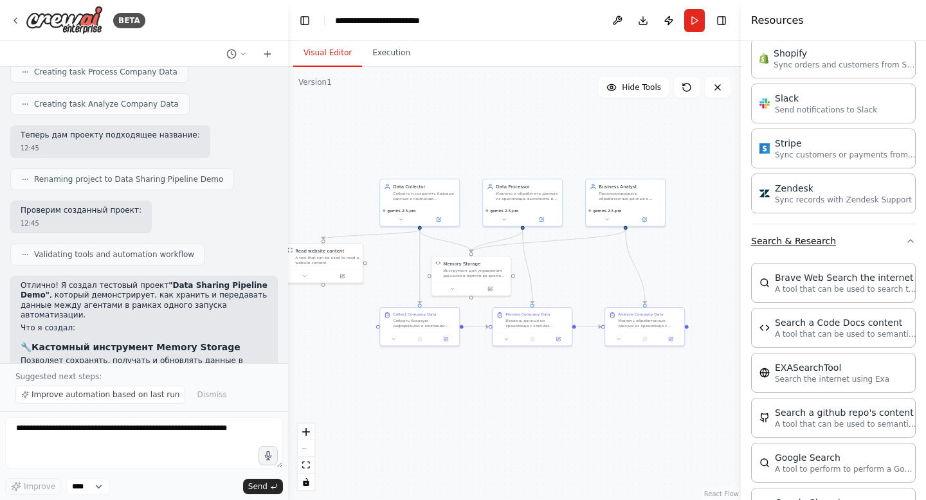
click at [813, 238] on button "Search & Research" at bounding box center [833, 240] width 165 height 33
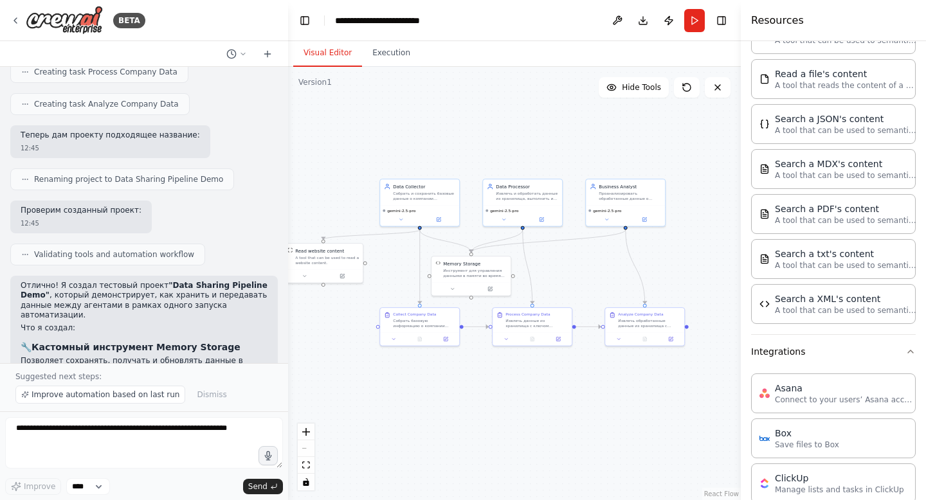
scroll to position [141, 0]
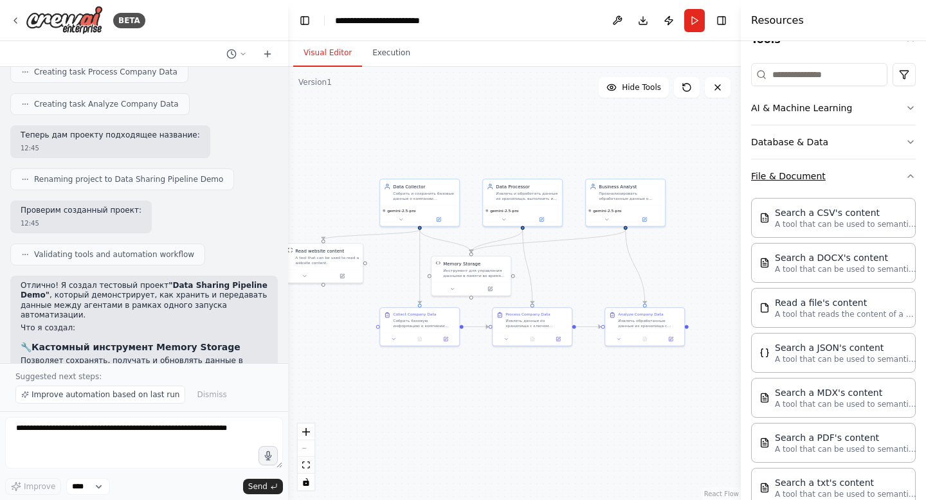
click at [819, 180] on button "File & Document" at bounding box center [833, 175] width 165 height 33
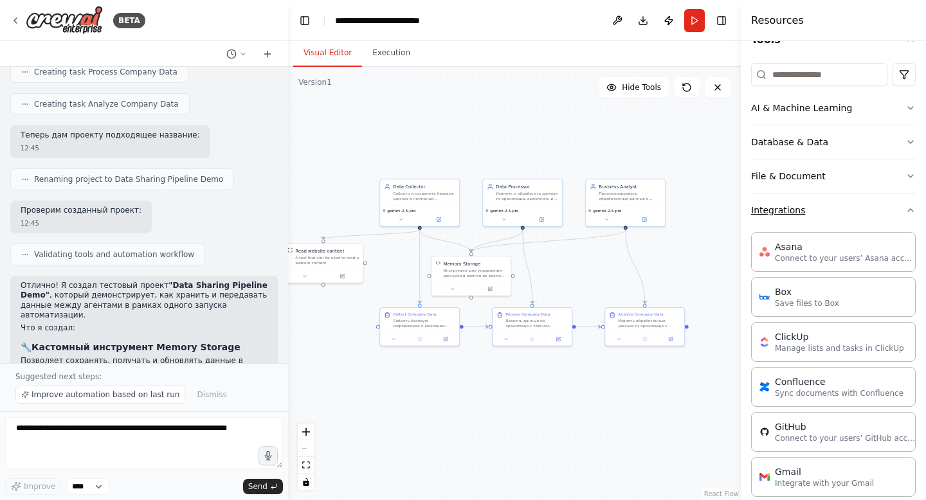
click at [800, 218] on button "Integrations" at bounding box center [833, 210] width 165 height 33
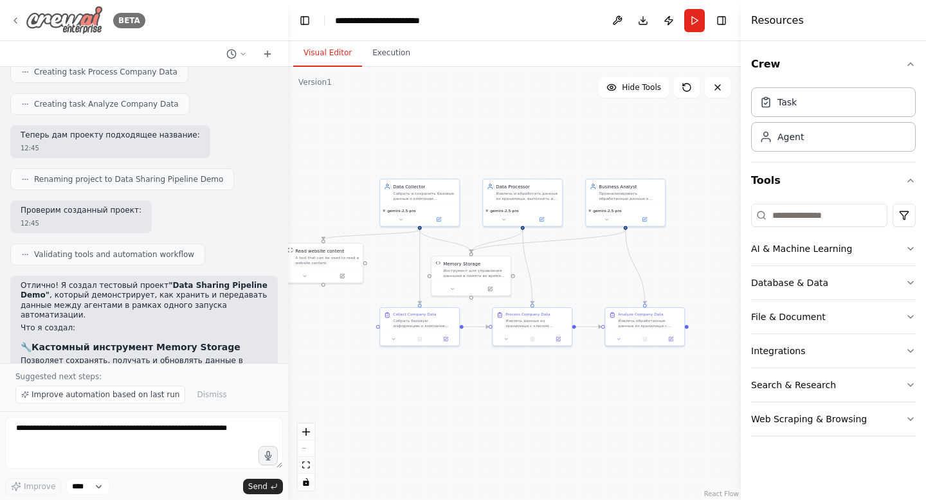
click at [15, 15] on icon at bounding box center [15, 20] width 10 height 10
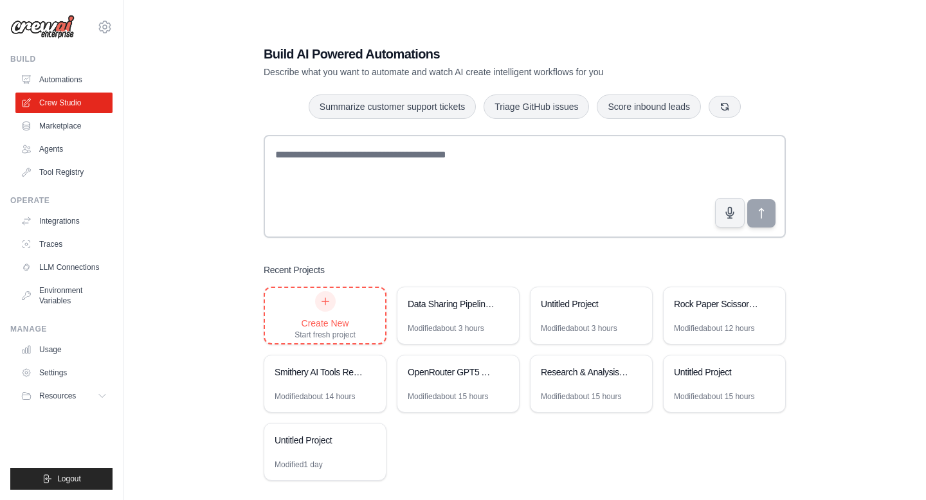
click at [333, 309] on div "Create New Start fresh project" at bounding box center [324, 315] width 61 height 49
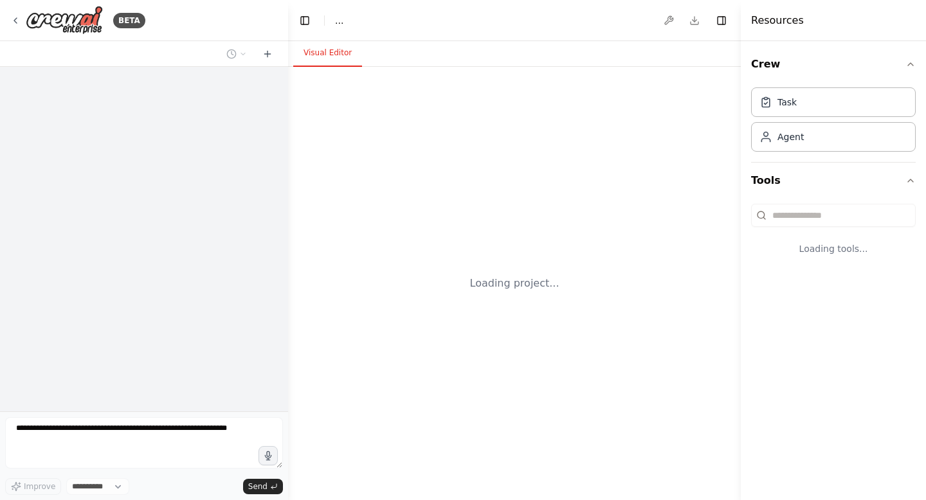
select select "****"
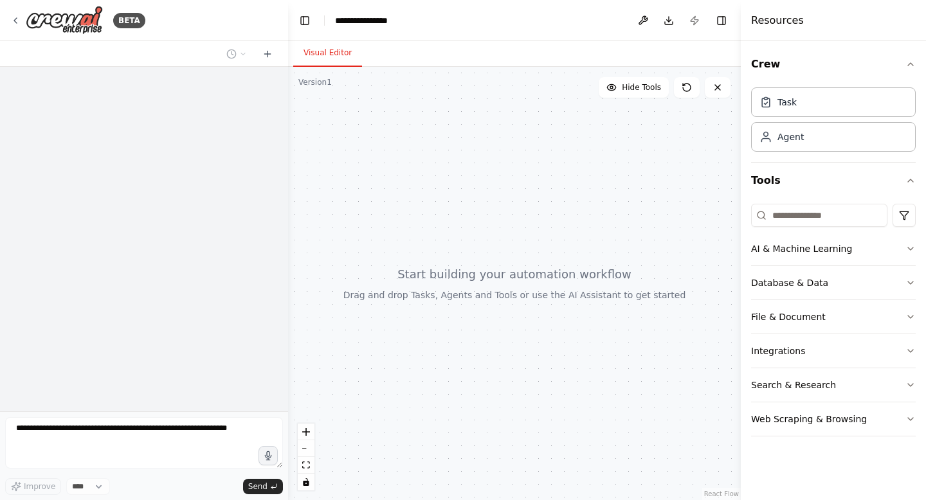
click at [172, 416] on form "Improve **** Send" at bounding box center [144, 456] width 288 height 89
click at [225, 445] on textarea at bounding box center [144, 442] width 278 height 51
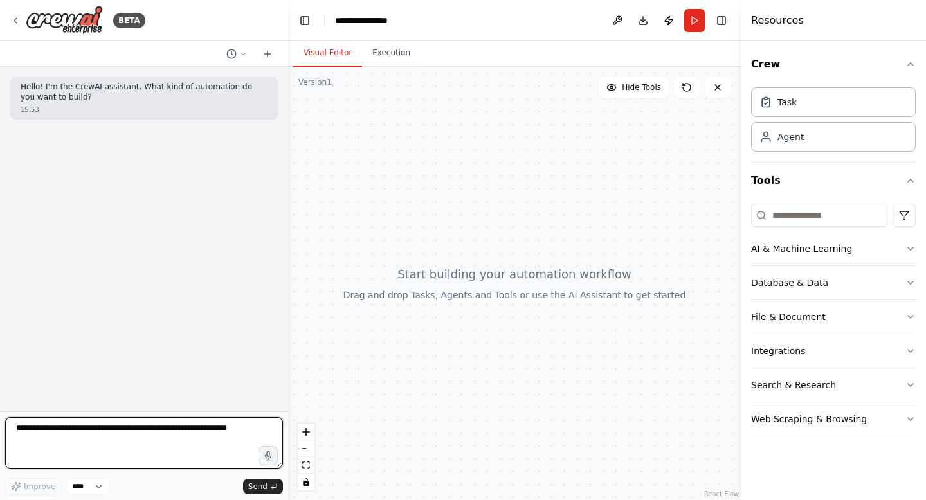
click at [225, 434] on textarea at bounding box center [144, 442] width 278 height 51
type textarea "*"
type textarea "**********"
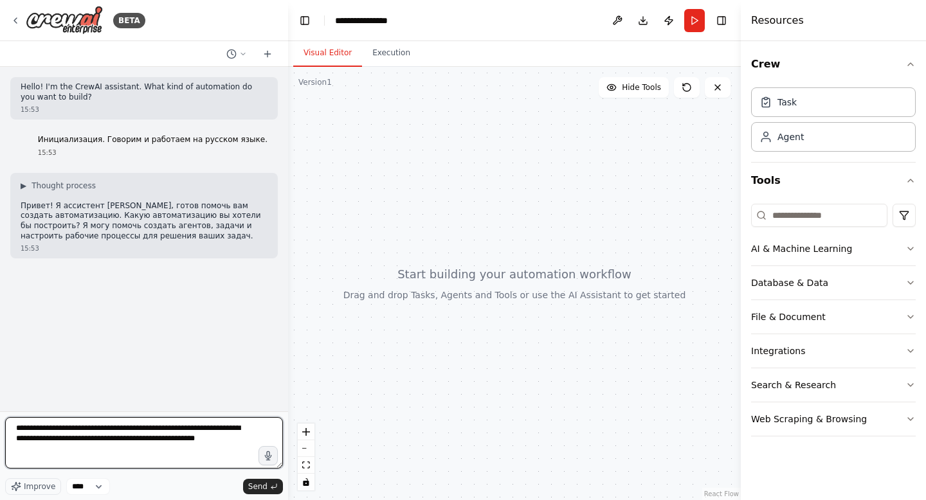
click at [140, 439] on textarea "**********" at bounding box center [144, 442] width 278 height 51
click at [188, 439] on textarea "**********" at bounding box center [144, 442] width 278 height 51
click at [27, 444] on textarea "**********" at bounding box center [144, 442] width 278 height 51
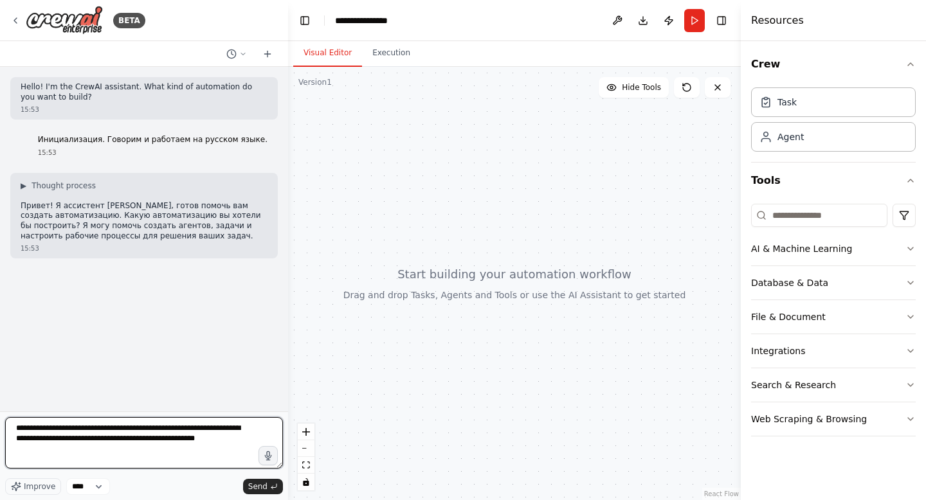
click at [27, 444] on textarea "**********" at bounding box center [144, 442] width 278 height 51
click at [208, 453] on textarea "**********" at bounding box center [144, 442] width 278 height 51
type textarea "**********"
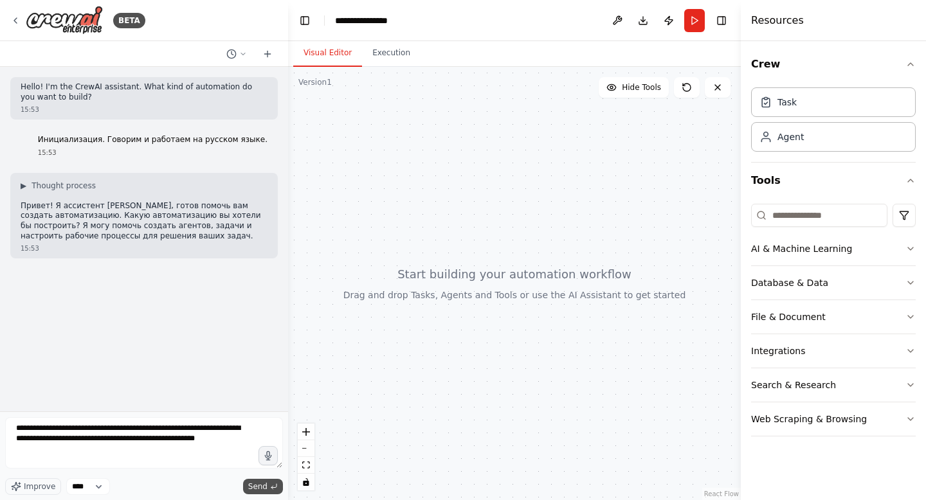
click at [259, 487] on span "Send" at bounding box center [257, 487] width 19 height 10
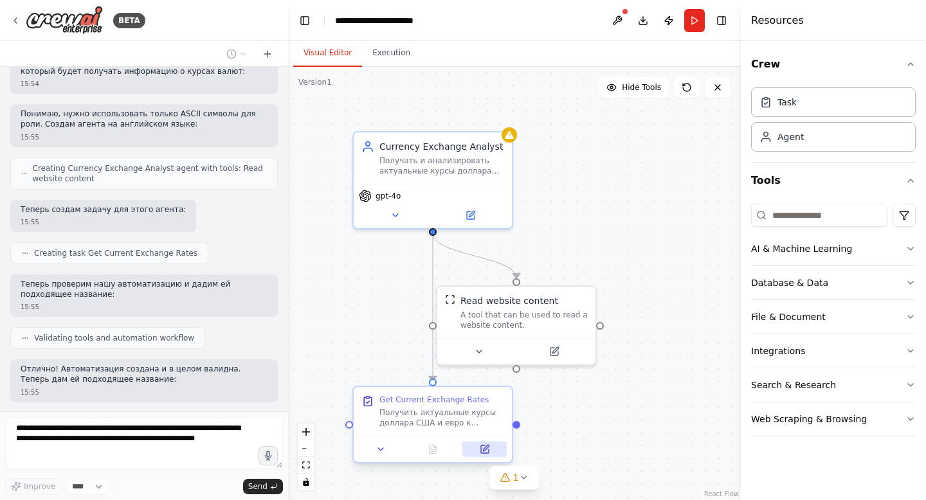
scroll to position [654, 0]
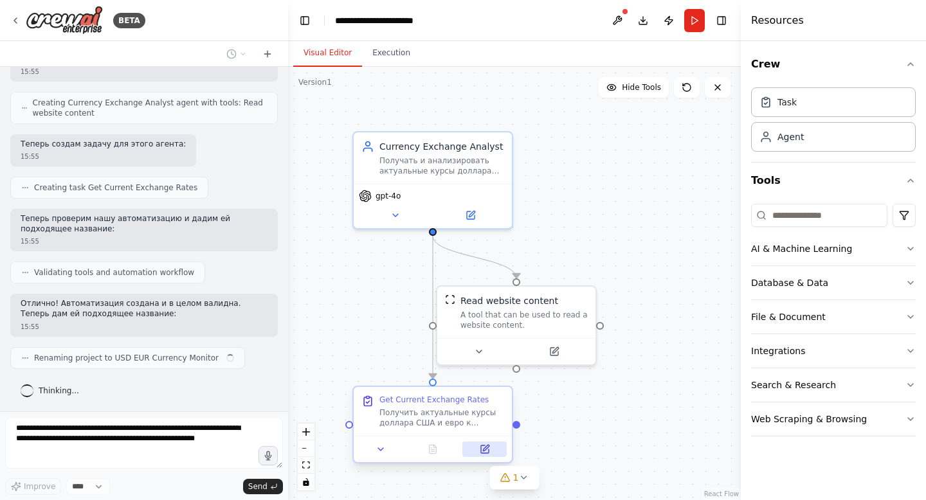
click at [485, 446] on icon at bounding box center [485, 450] width 8 height 8
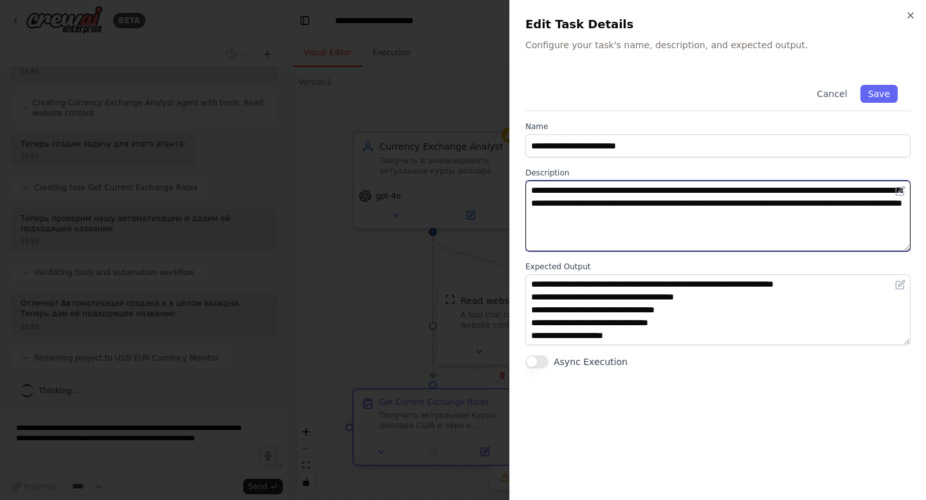
click at [665, 230] on textarea "**********" at bounding box center [717, 216] width 385 height 71
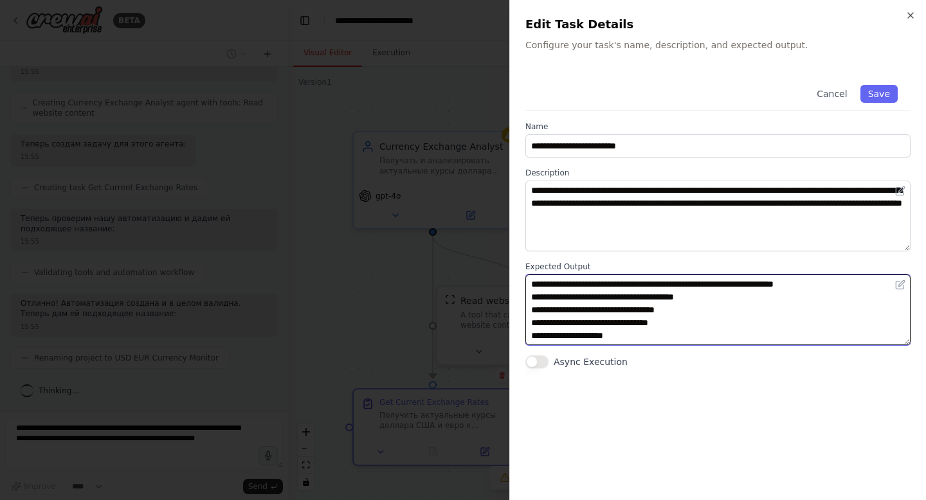
click at [677, 318] on textarea "**********" at bounding box center [717, 310] width 385 height 71
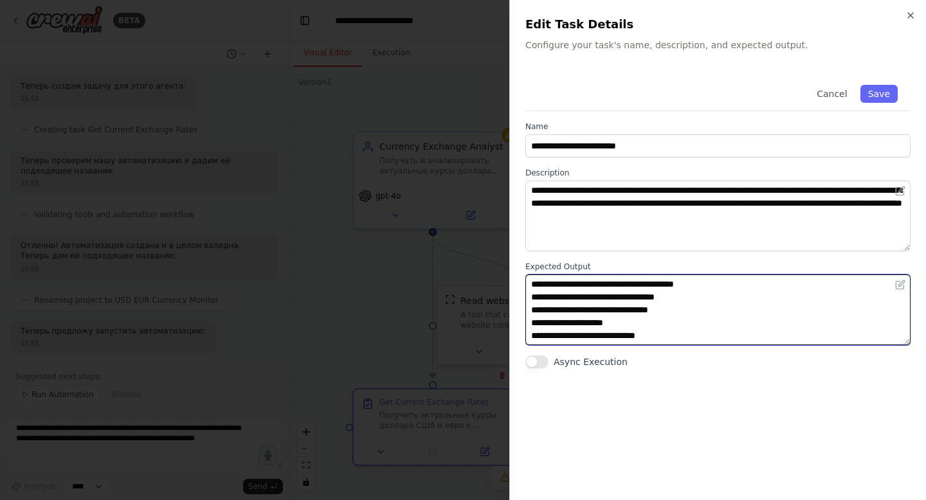
scroll to position [0, 0]
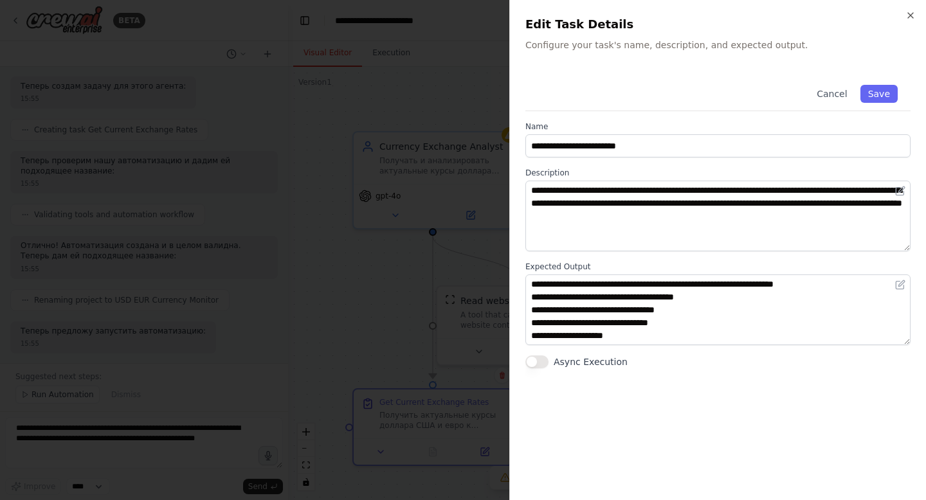
click at [406, 269] on div at bounding box center [463, 250] width 926 height 500
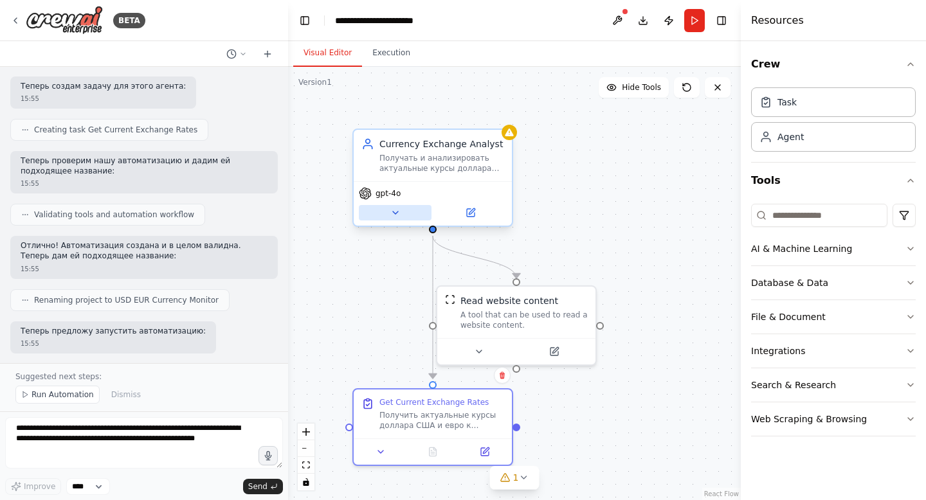
click at [392, 215] on icon at bounding box center [395, 213] width 10 height 10
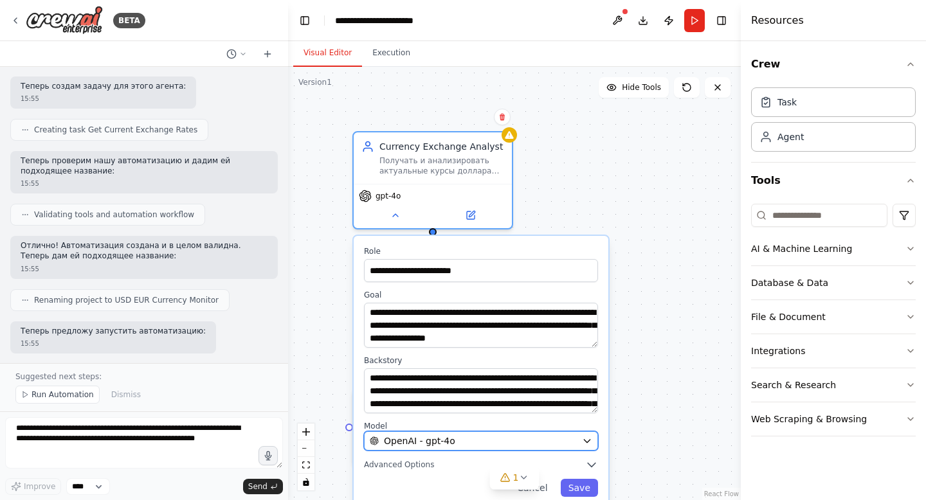
click at [471, 446] on div "OpenAI - gpt-4o" at bounding box center [473, 441] width 207 height 13
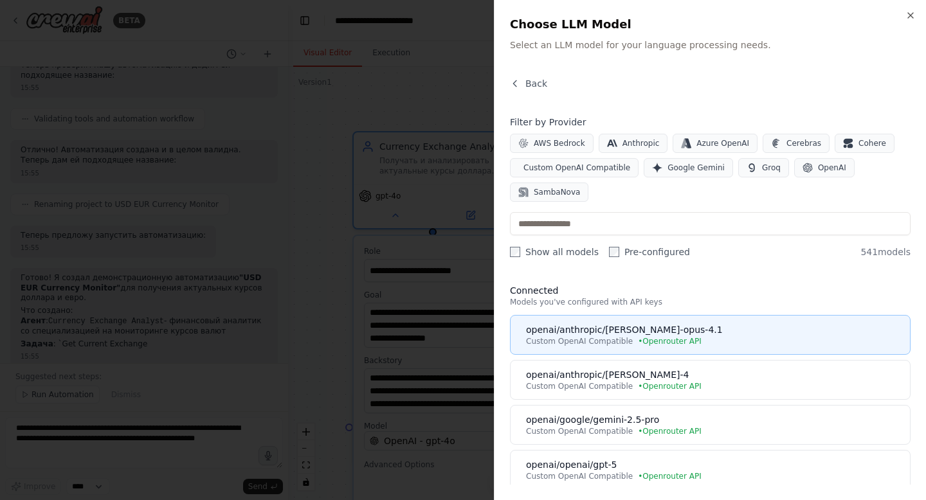
click at [685, 332] on div "openai/anthropic/[PERSON_NAME]-opus-4.1" at bounding box center [714, 329] width 376 height 13
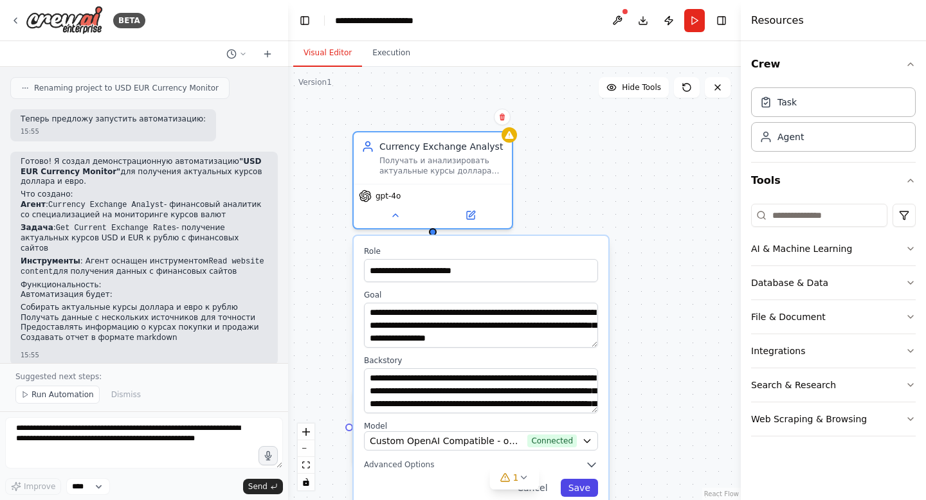
click at [585, 488] on button "Save" at bounding box center [579, 488] width 37 height 18
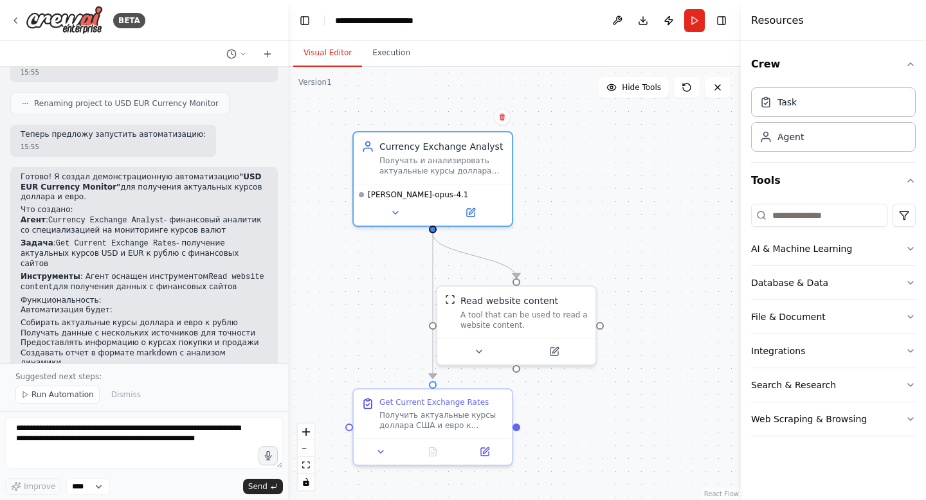
scroll to position [957, 0]
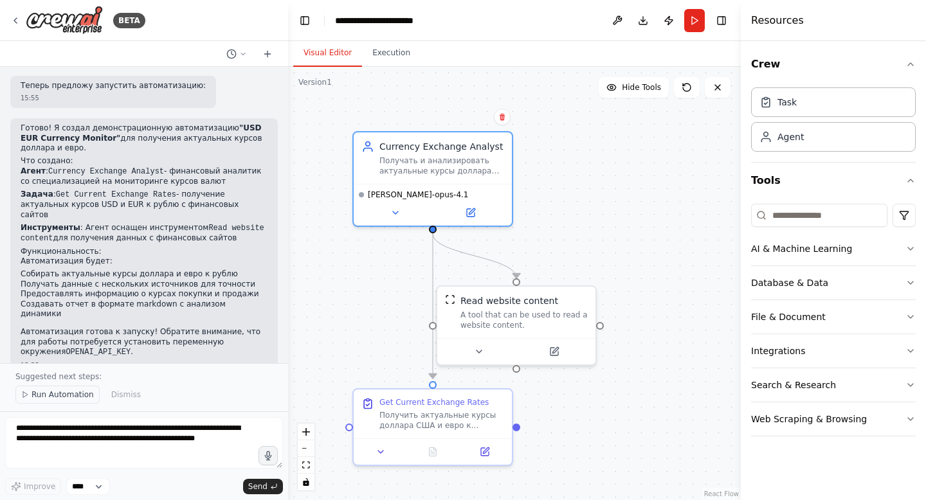
click at [70, 395] on span "Run Automation" at bounding box center [63, 395] width 62 height 10
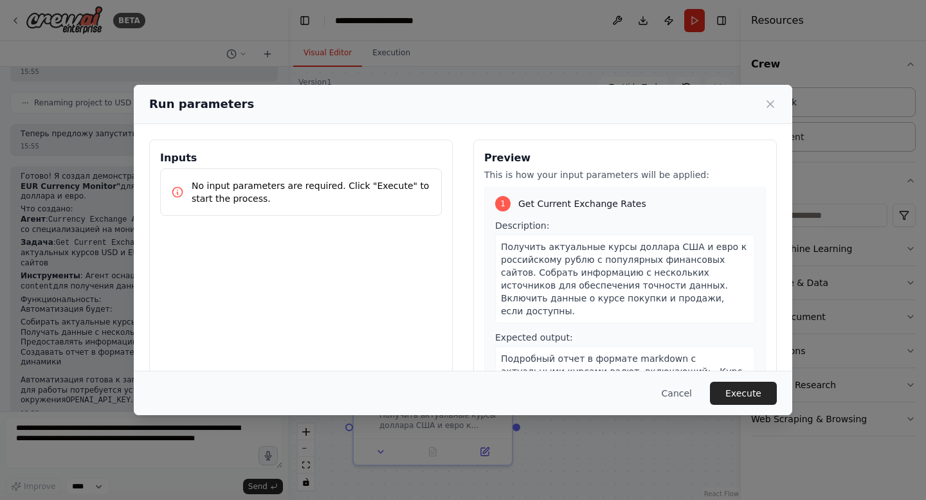
scroll to position [89, 0]
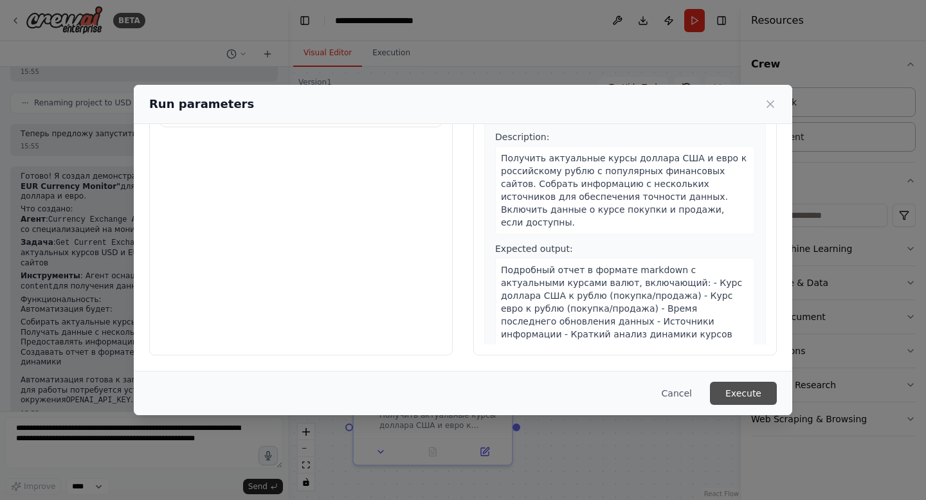
click at [752, 389] on button "Execute" at bounding box center [743, 393] width 67 height 23
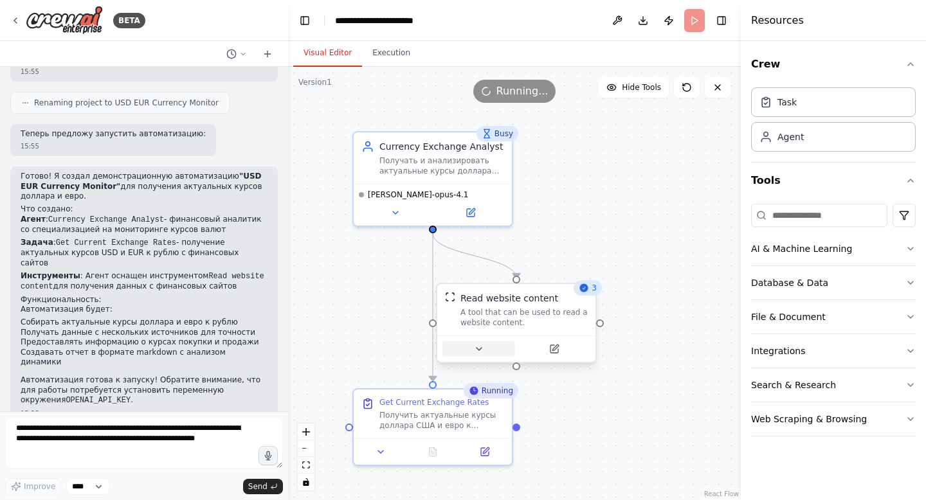
click at [473, 356] on button at bounding box center [478, 348] width 73 height 15
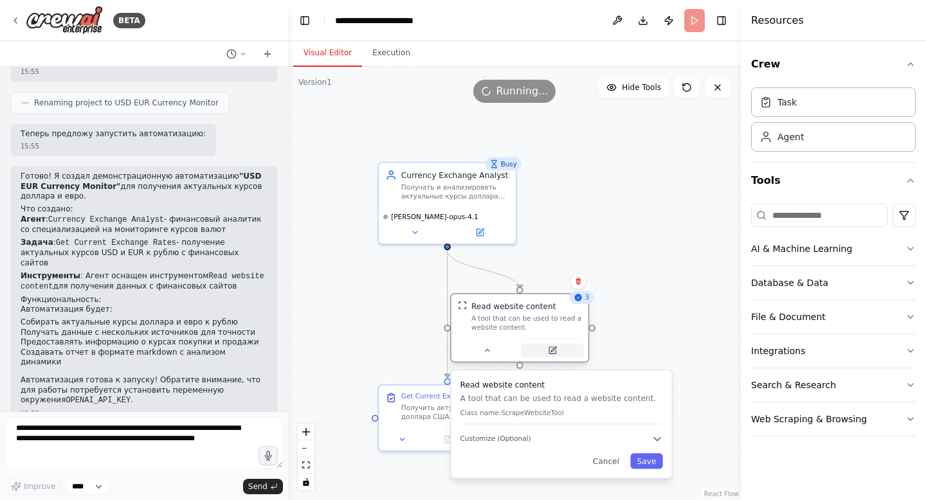
click at [563, 346] on button at bounding box center [552, 351] width 63 height 14
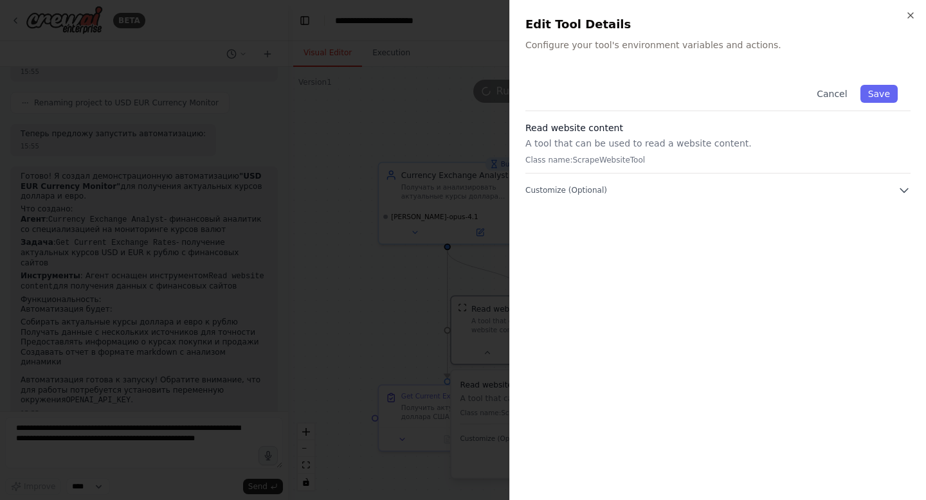
click at [455, 110] on div at bounding box center [463, 250] width 926 height 500
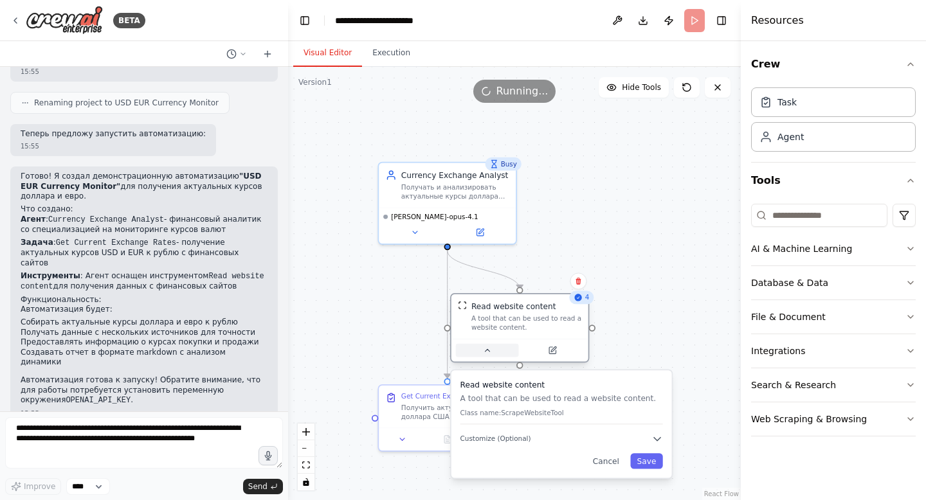
click at [488, 356] on button at bounding box center [487, 351] width 63 height 14
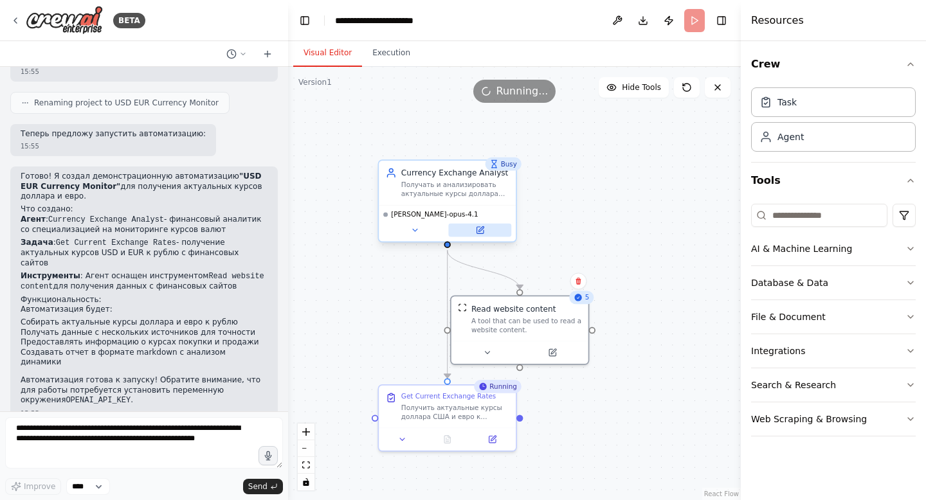
click at [494, 227] on button at bounding box center [479, 231] width 63 height 14
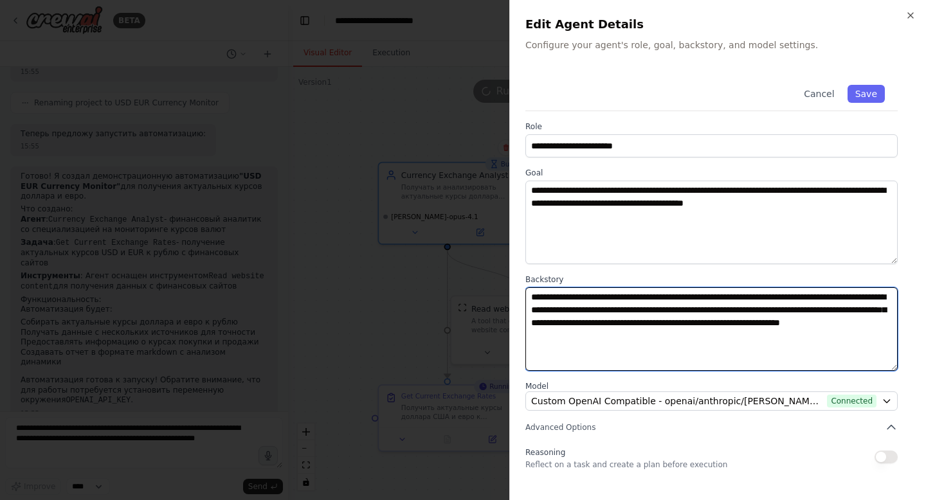
click at [623, 301] on textarea "**********" at bounding box center [711, 329] width 372 height 84
drag, startPoint x: 568, startPoint y: 294, endPoint x: 774, endPoint y: 361, distance: 217.2
click at [774, 361] on textarea "**********" at bounding box center [711, 329] width 372 height 84
drag, startPoint x: 774, startPoint y: 361, endPoint x: 716, endPoint y: 256, distance: 120.6
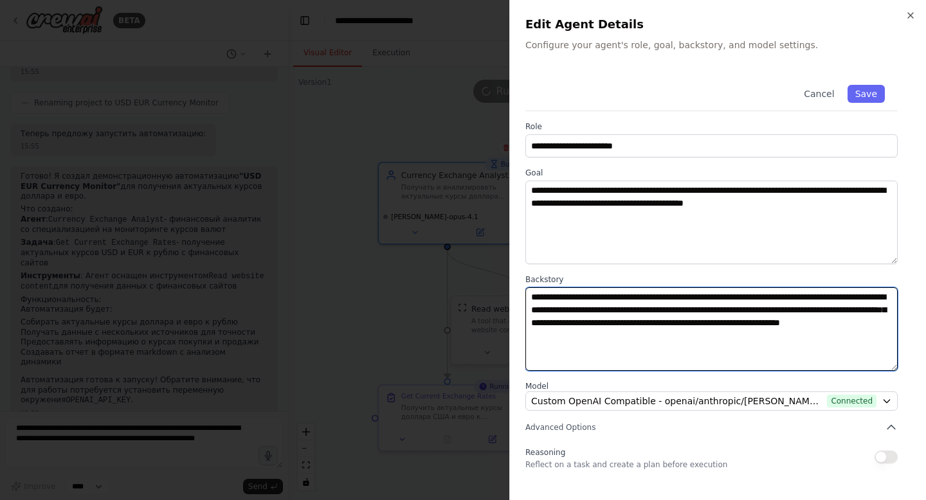
click at [716, 256] on div "**********" at bounding box center [717, 319] width 385 height 495
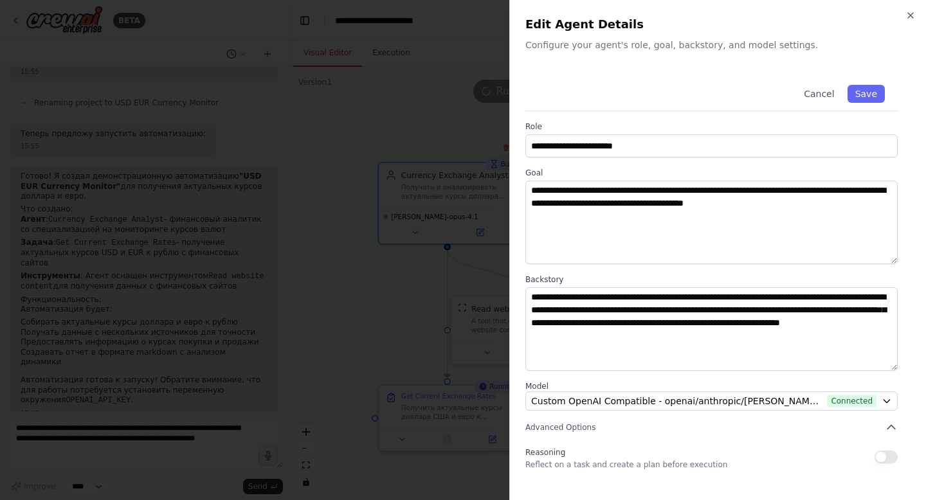
click at [386, 284] on div at bounding box center [463, 250] width 926 height 500
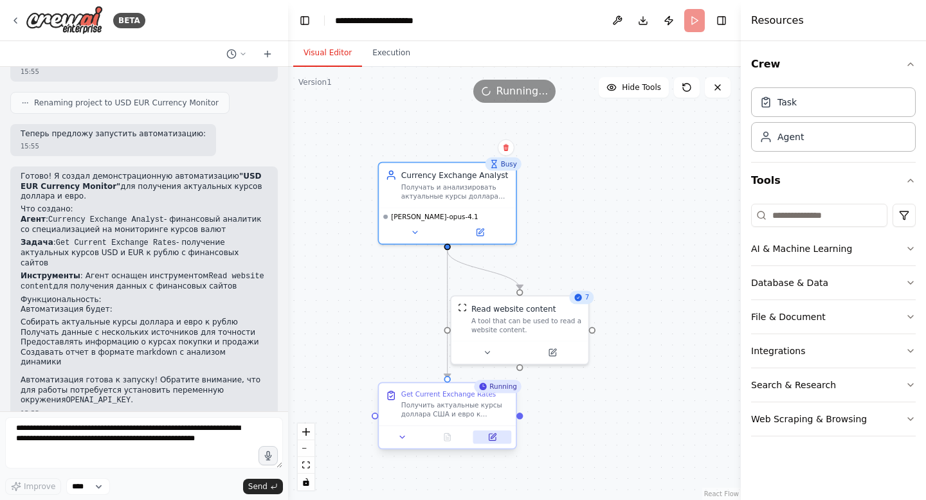
click at [492, 435] on icon at bounding box center [492, 437] width 6 height 6
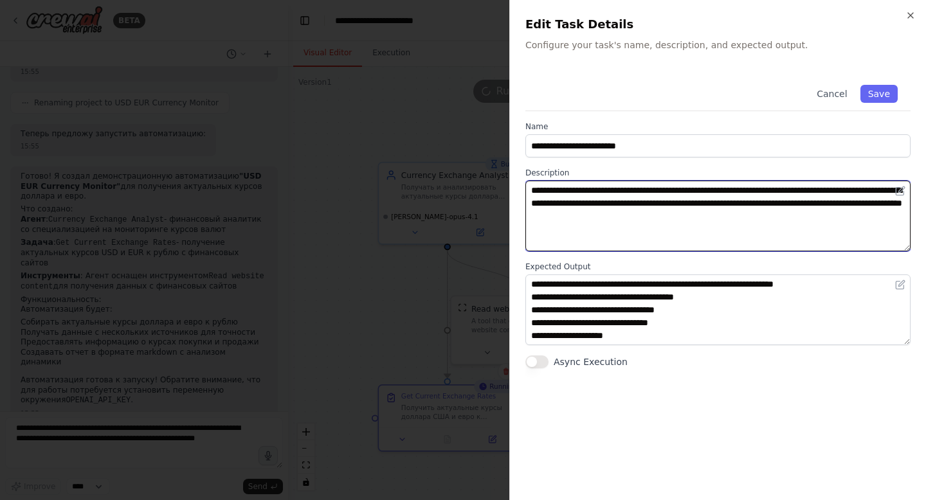
drag, startPoint x: 619, startPoint y: 235, endPoint x: 520, endPoint y: 182, distance: 113.1
click at [520, 182] on div "**********" at bounding box center [717, 250] width 417 height 500
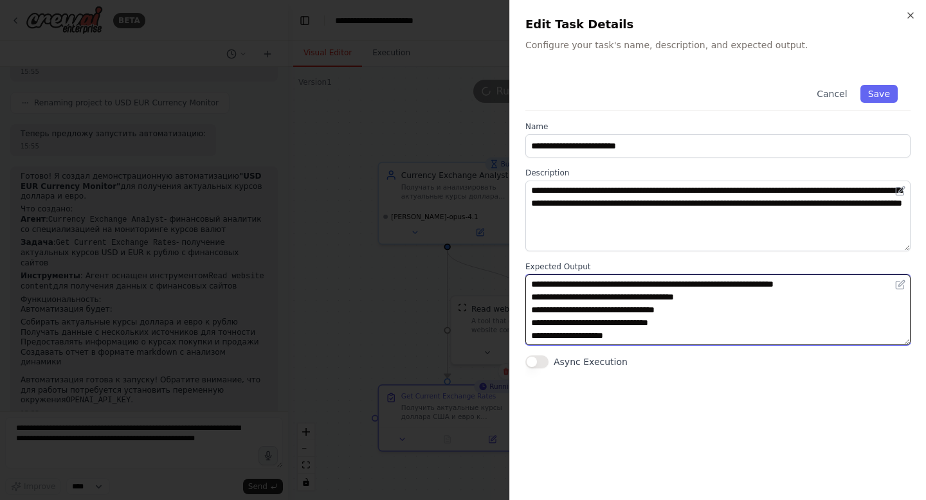
click at [639, 322] on textarea "**********" at bounding box center [717, 310] width 385 height 71
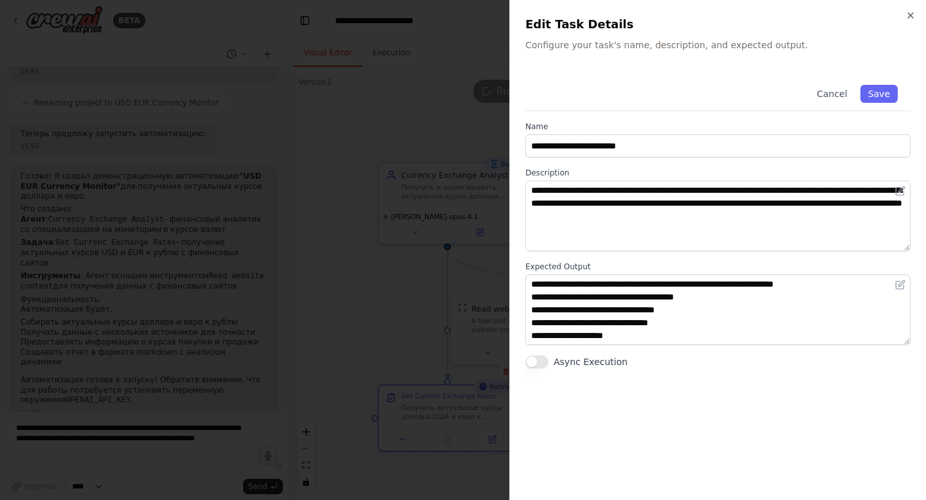
click at [406, 291] on div at bounding box center [463, 250] width 926 height 500
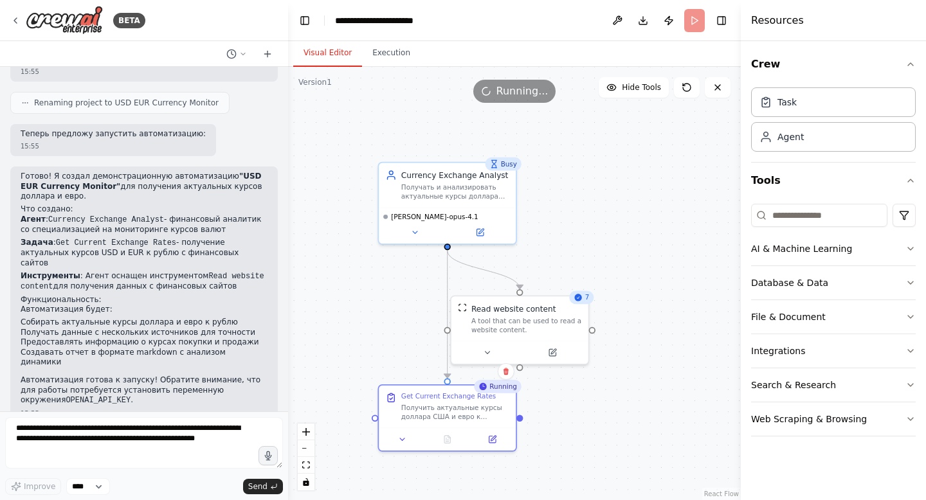
click at [582, 298] on icon at bounding box center [578, 297] width 7 height 7
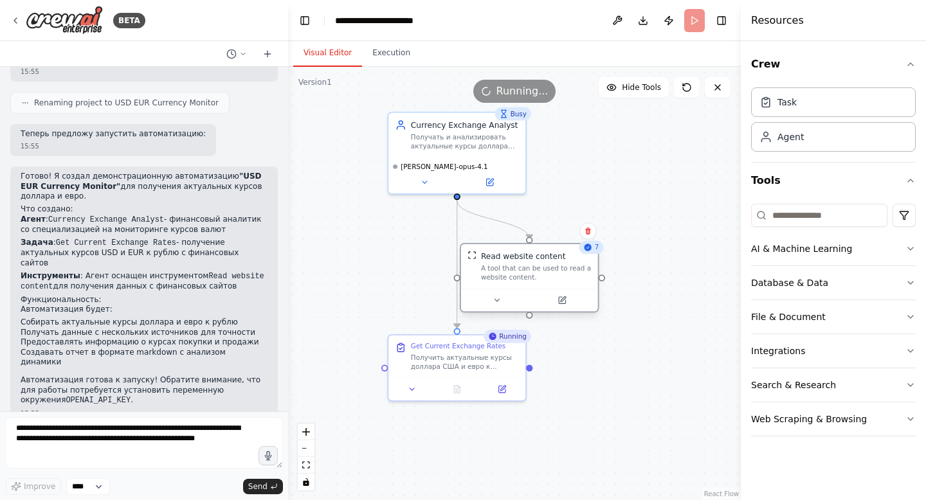
drag, startPoint x: 592, startPoint y: 332, endPoint x: 602, endPoint y: 283, distance: 50.4
click at [602, 282] on div ".deletable-edge-delete-btn { width: 20px; height: 20px; border: 0px solid #ffff…" at bounding box center [514, 283] width 453 height 433
click at [637, 298] on div ".deletable-edge-delete-btn { width: 20px; height: 20px; border: 0px solid #ffff…" at bounding box center [514, 283] width 453 height 433
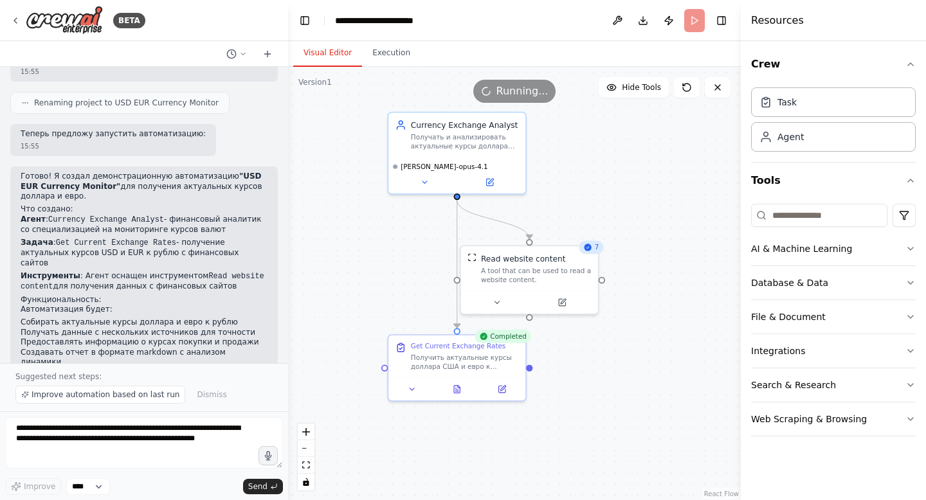
scroll to position [957, 0]
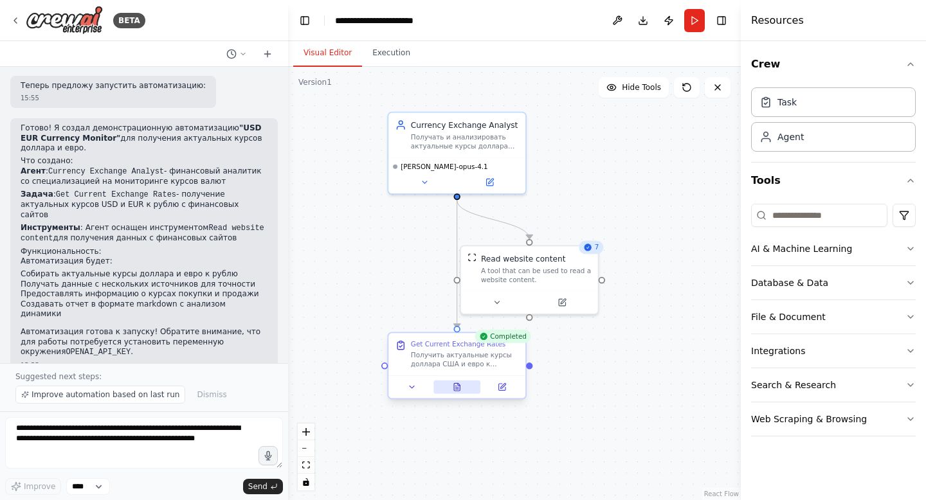
click at [458, 385] on icon at bounding box center [459, 384] width 2 height 2
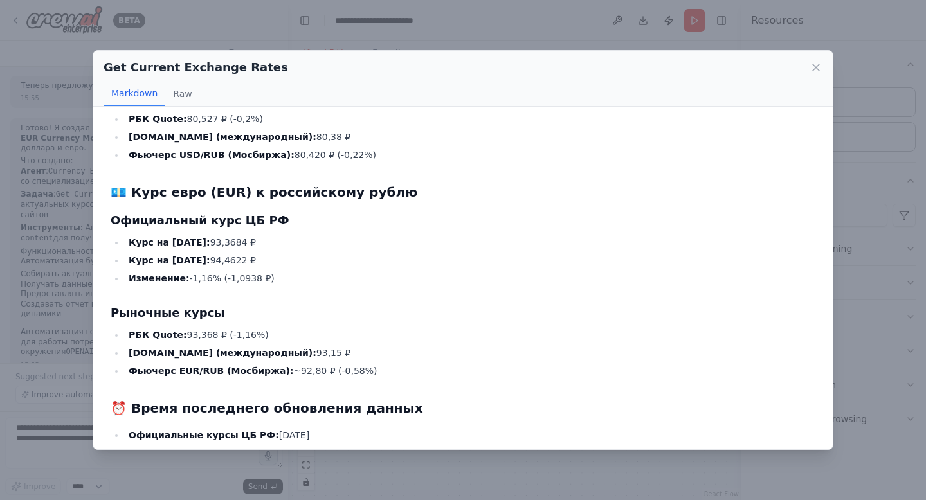
scroll to position [0, 0]
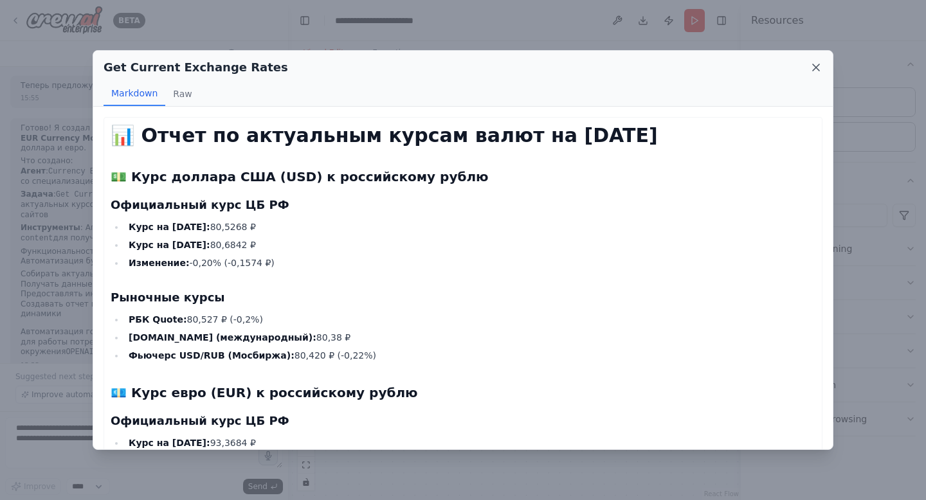
click at [810, 68] on icon at bounding box center [816, 67] width 13 height 13
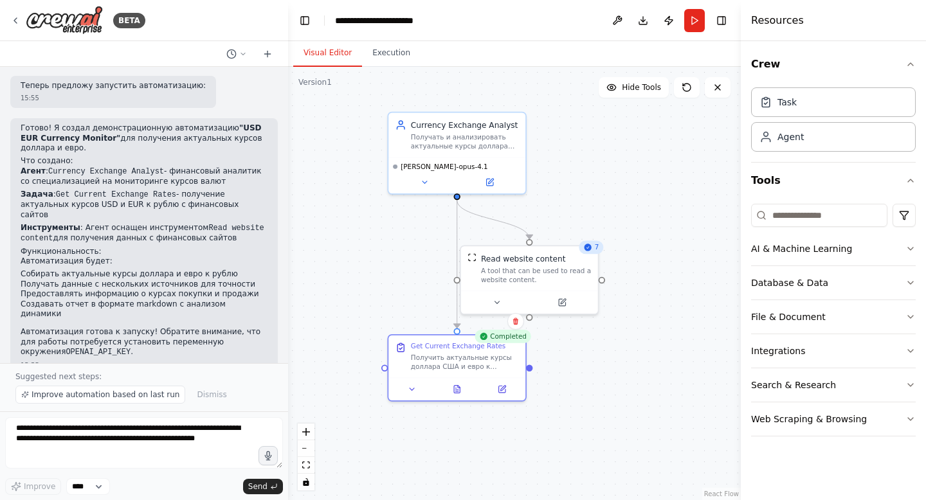
click at [666, 271] on div ".deletable-edge-delete-btn { width: 20px; height: 20px; border: 0px solid #ffff…" at bounding box center [514, 283] width 453 height 433
